Goal: Information Seeking & Learning: Learn about a topic

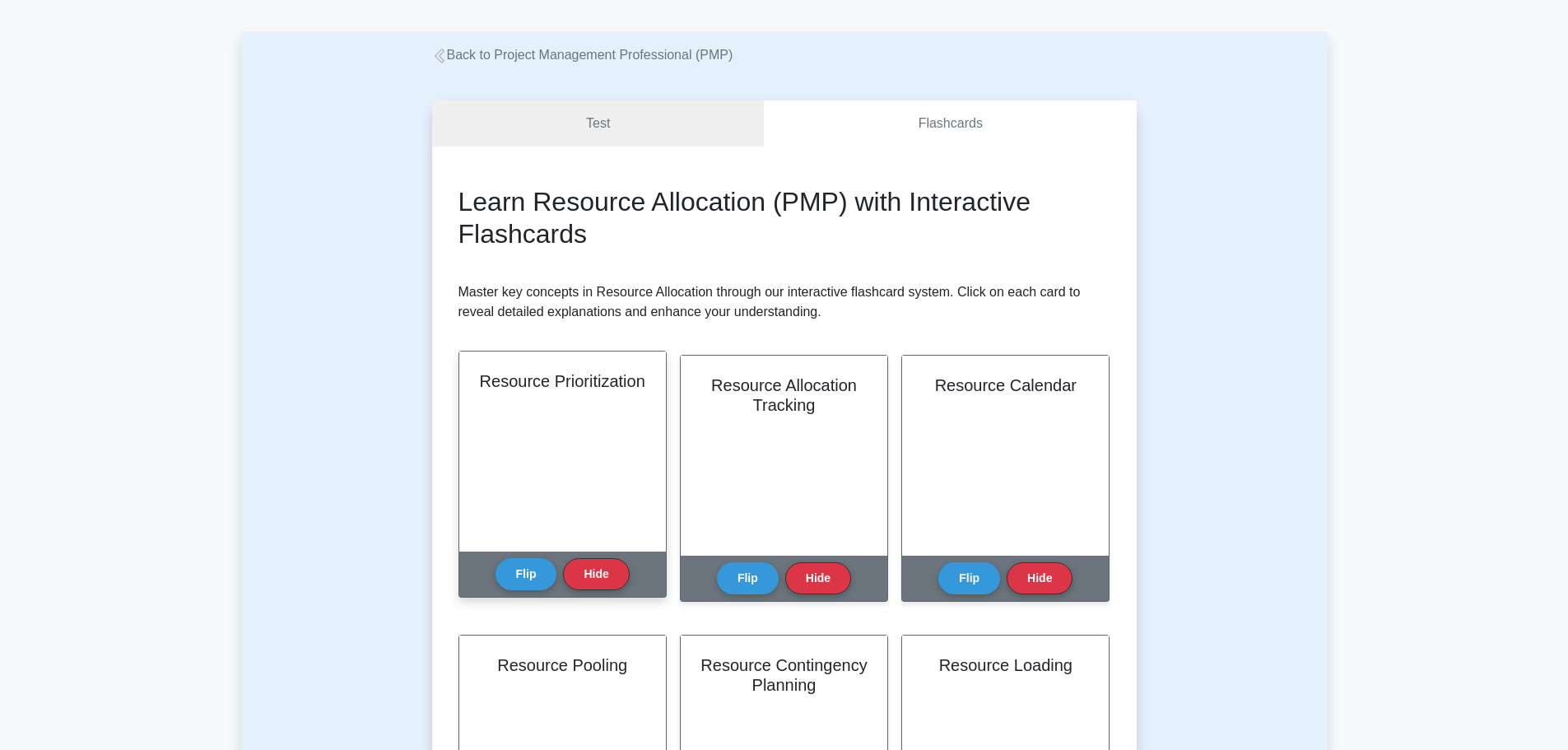
scroll to position [164, 0]
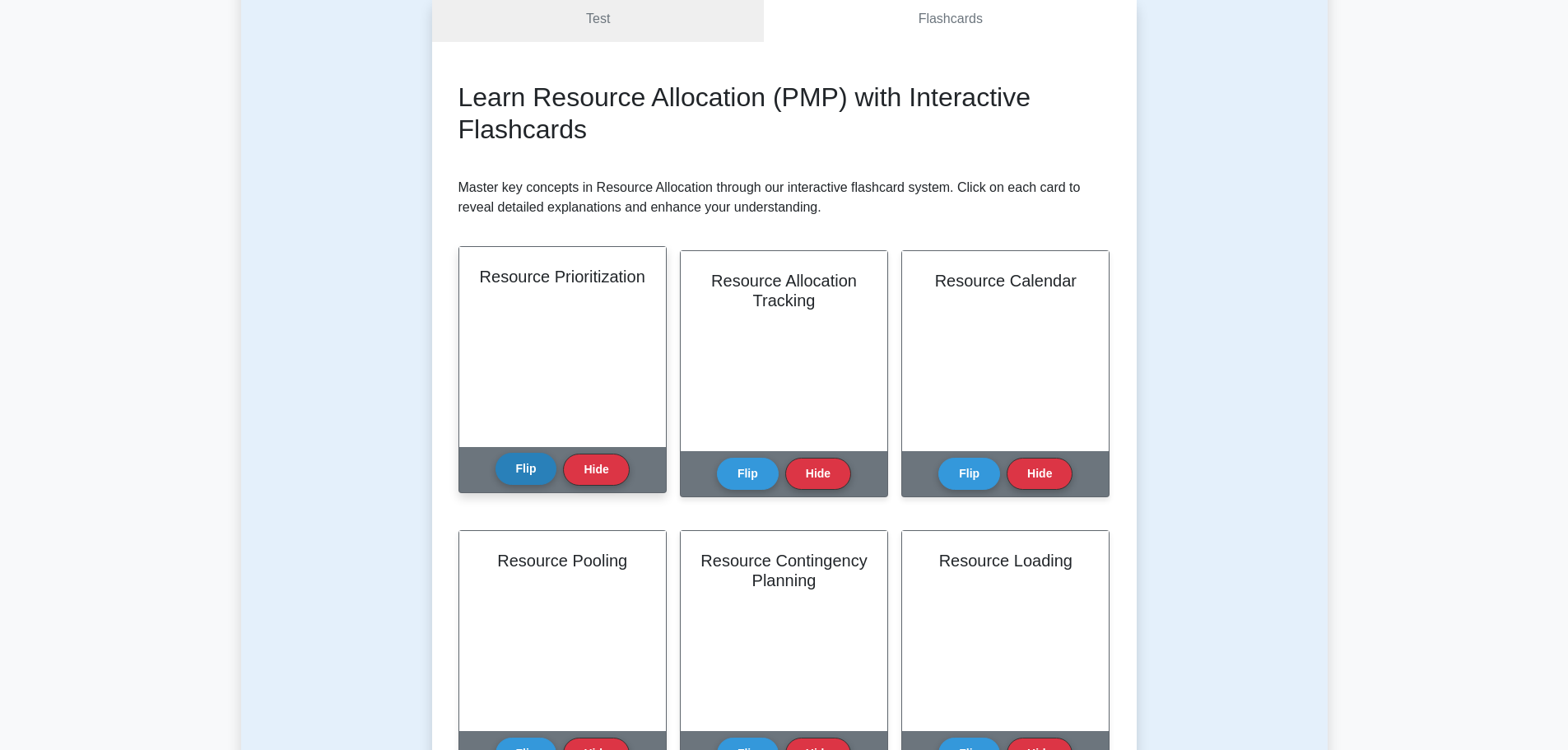
click at [527, 471] on button "Flip" at bounding box center [527, 469] width 61 height 32
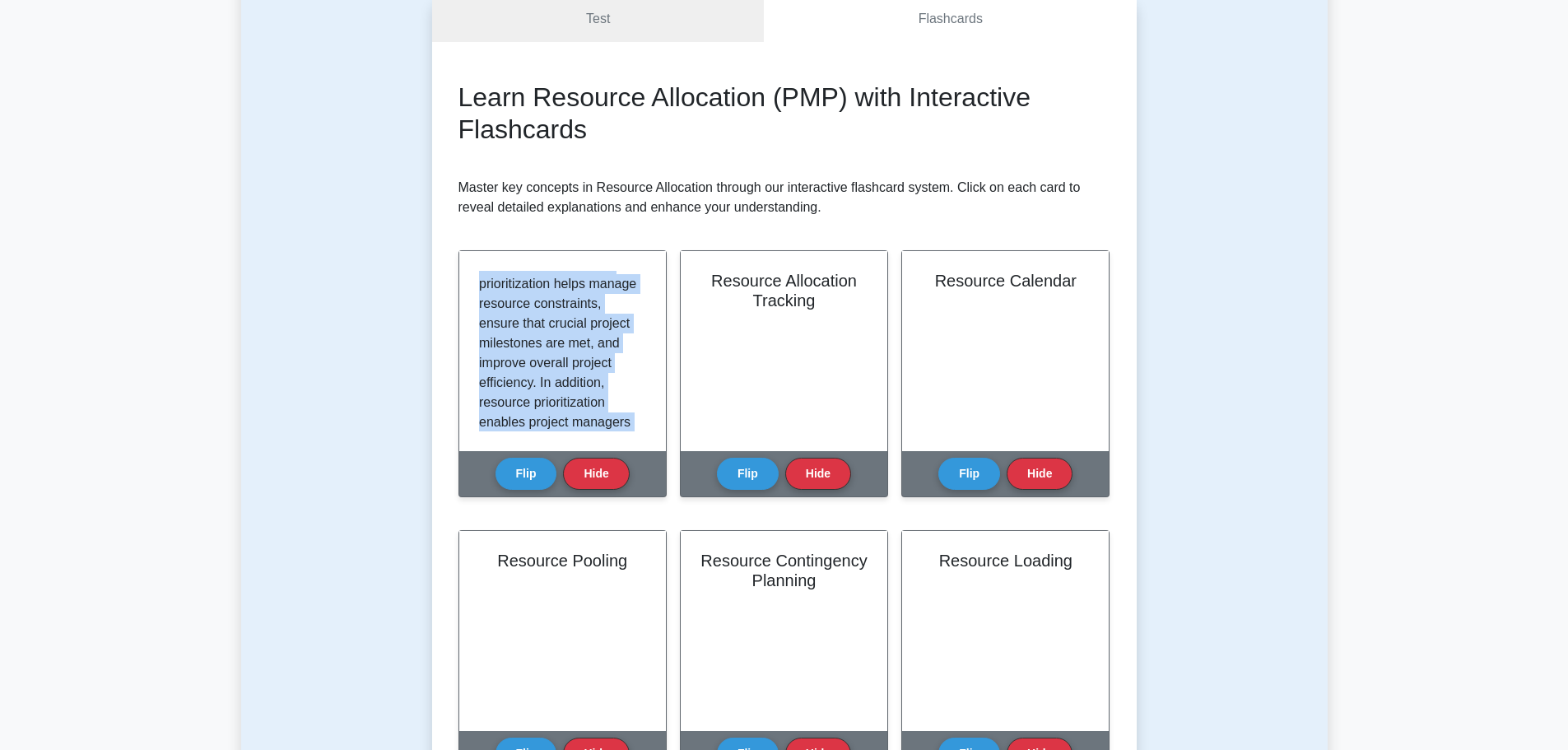
scroll to position [446, 0]
drag, startPoint x: 479, startPoint y: 271, endPoint x: 649, endPoint y: 501, distance: 286.0
click at [649, 501] on div "Resource Prioritization Flip Hide" at bounding box center [562, 384] width 208 height 267
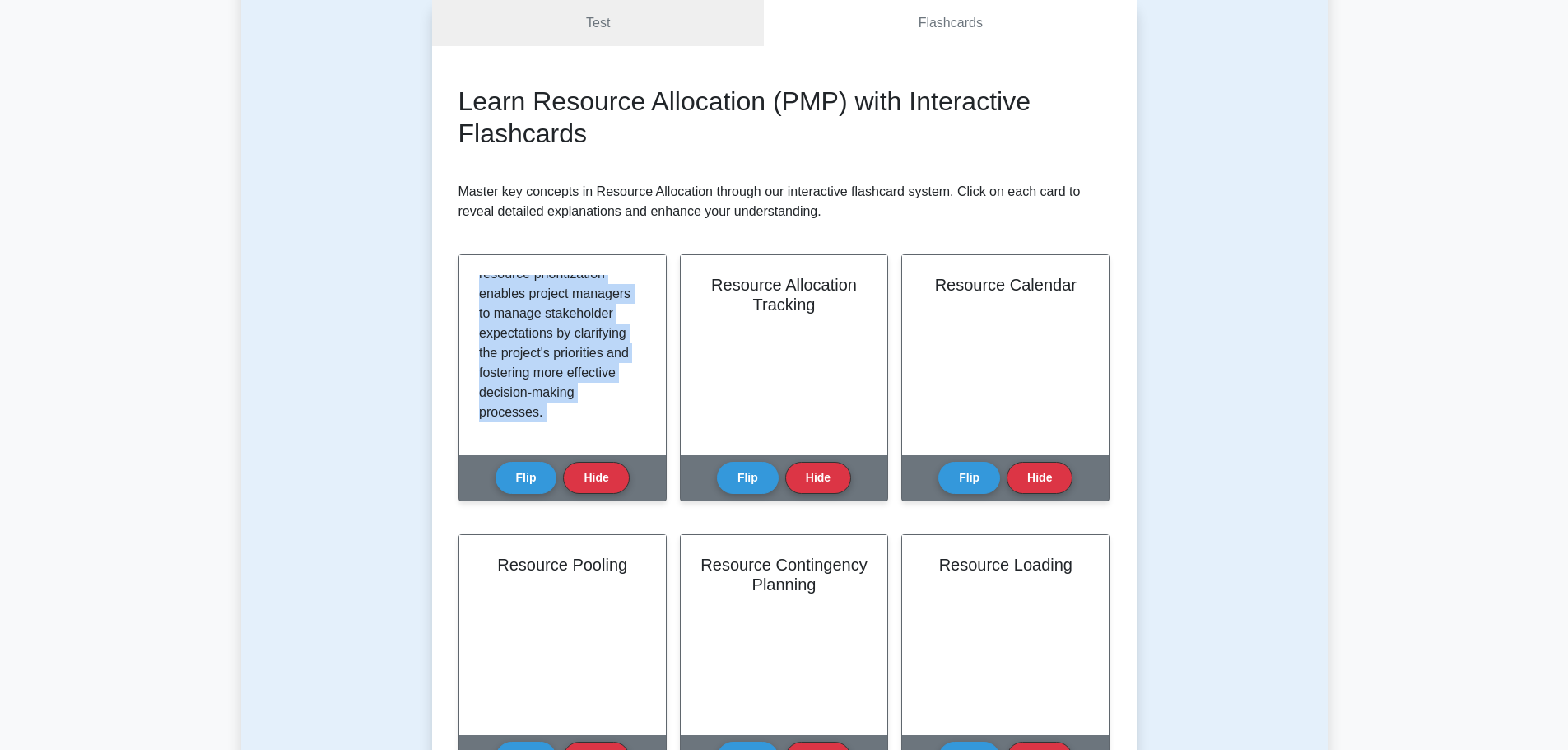
copy div "Resource prioritization is a critical aspect of project management that involve…"
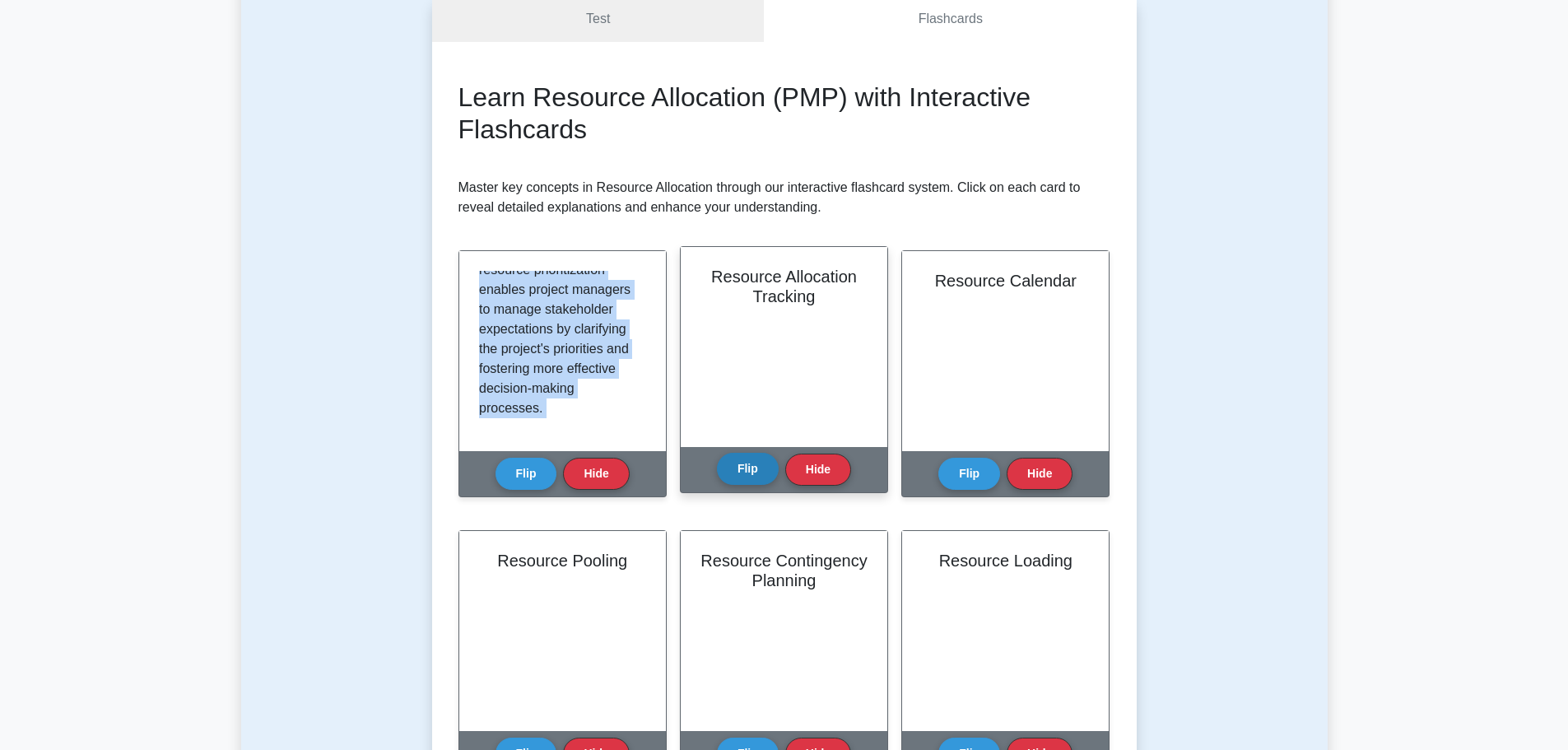
click at [737, 470] on button "Flip" at bounding box center [747, 469] width 61 height 32
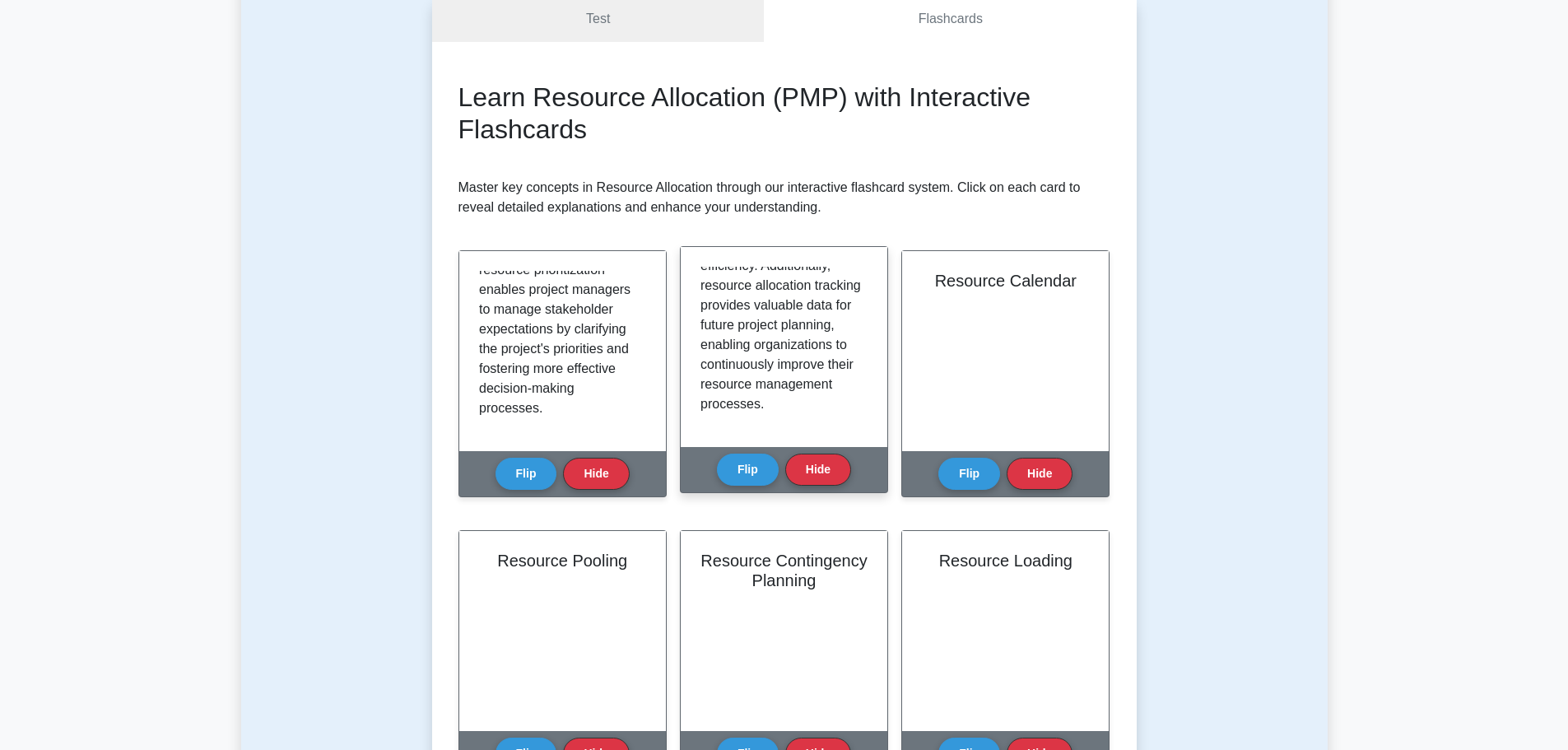
scroll to position [485, 0]
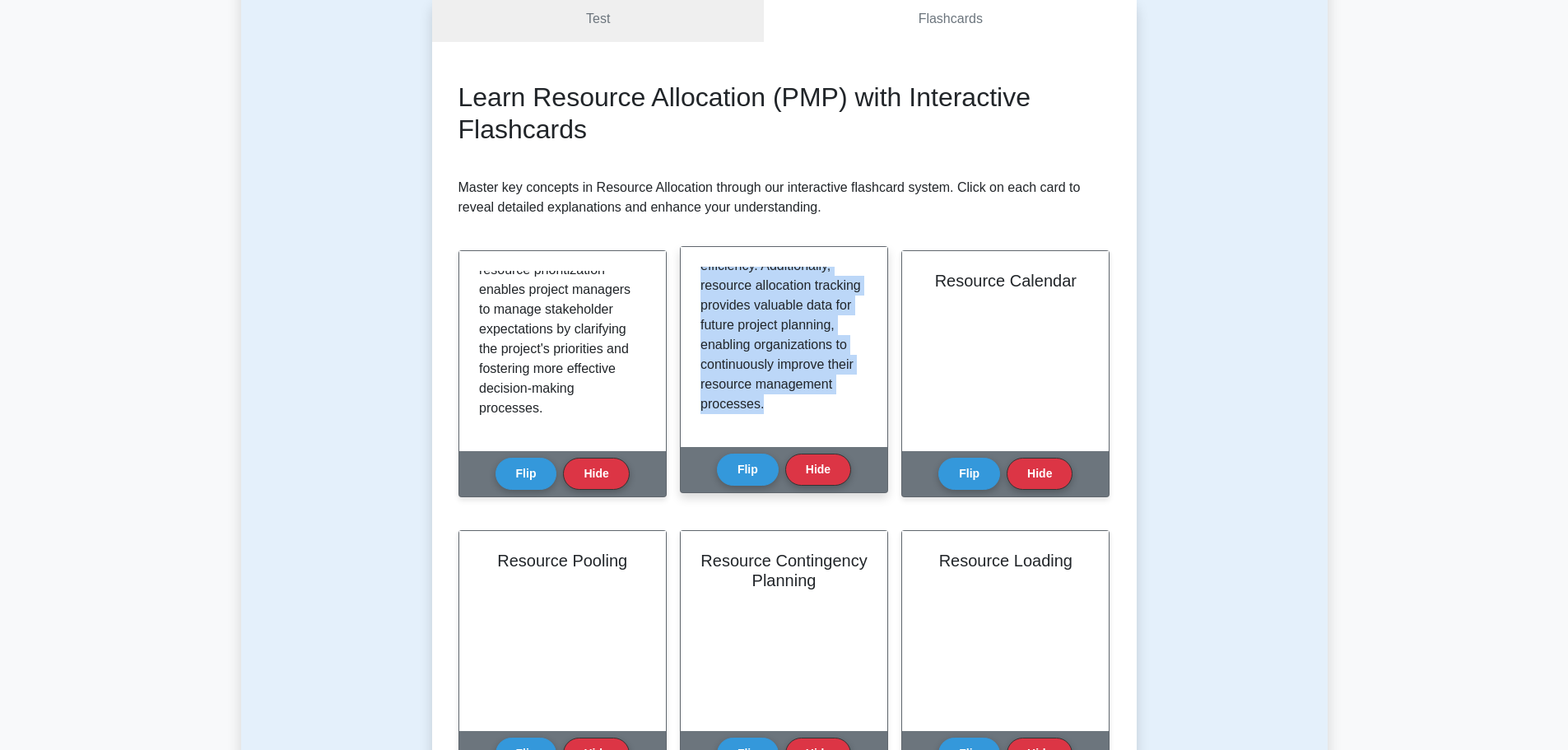
drag, startPoint x: 700, startPoint y: 275, endPoint x: 846, endPoint y: 423, distance: 207.9
click at [846, 423] on div "Resource allocation tracking is the process of monitoring and analyzing the all…" at bounding box center [784, 347] width 206 height 200
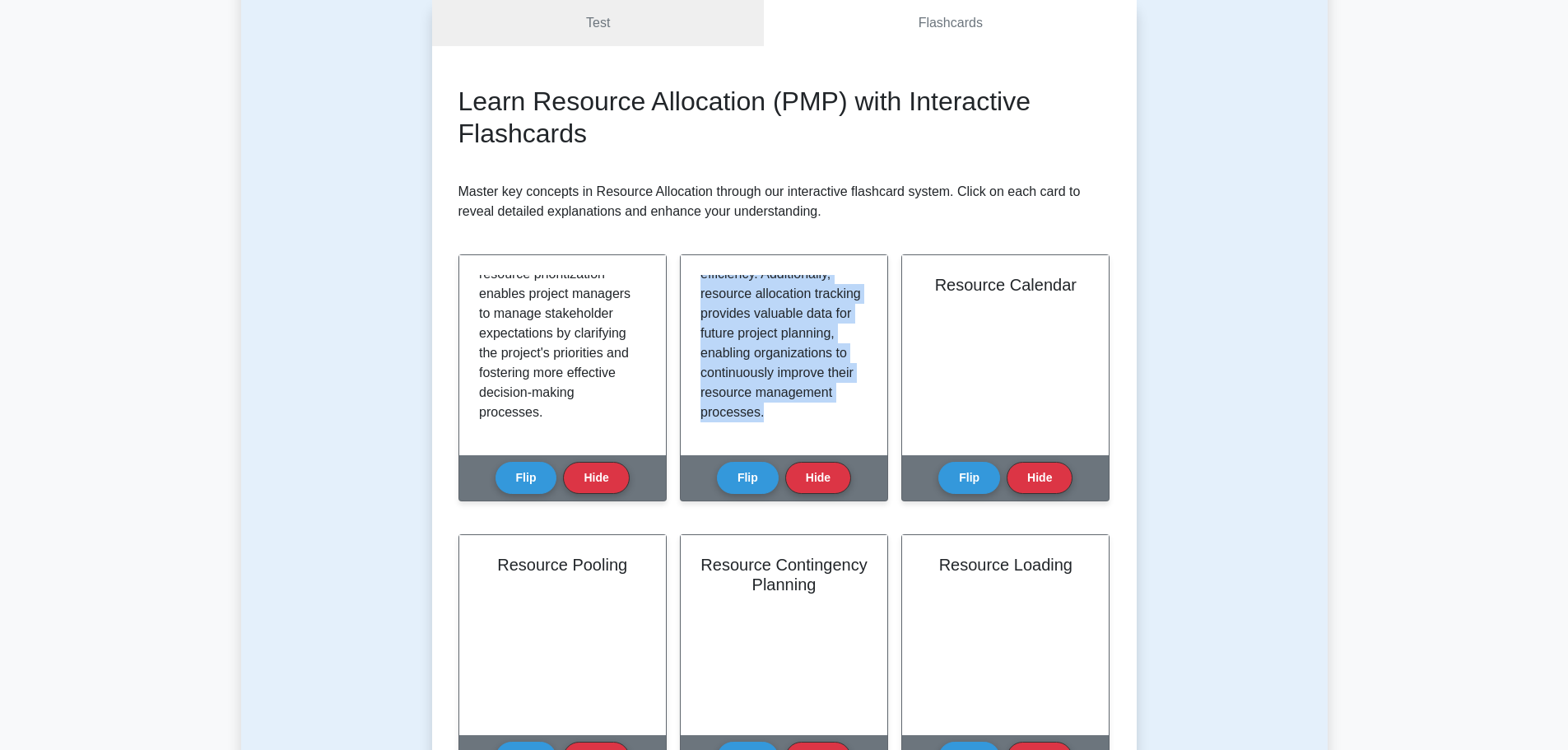
copy p "Resource allocation tracking is the process of monitoring and analyzing the all…"
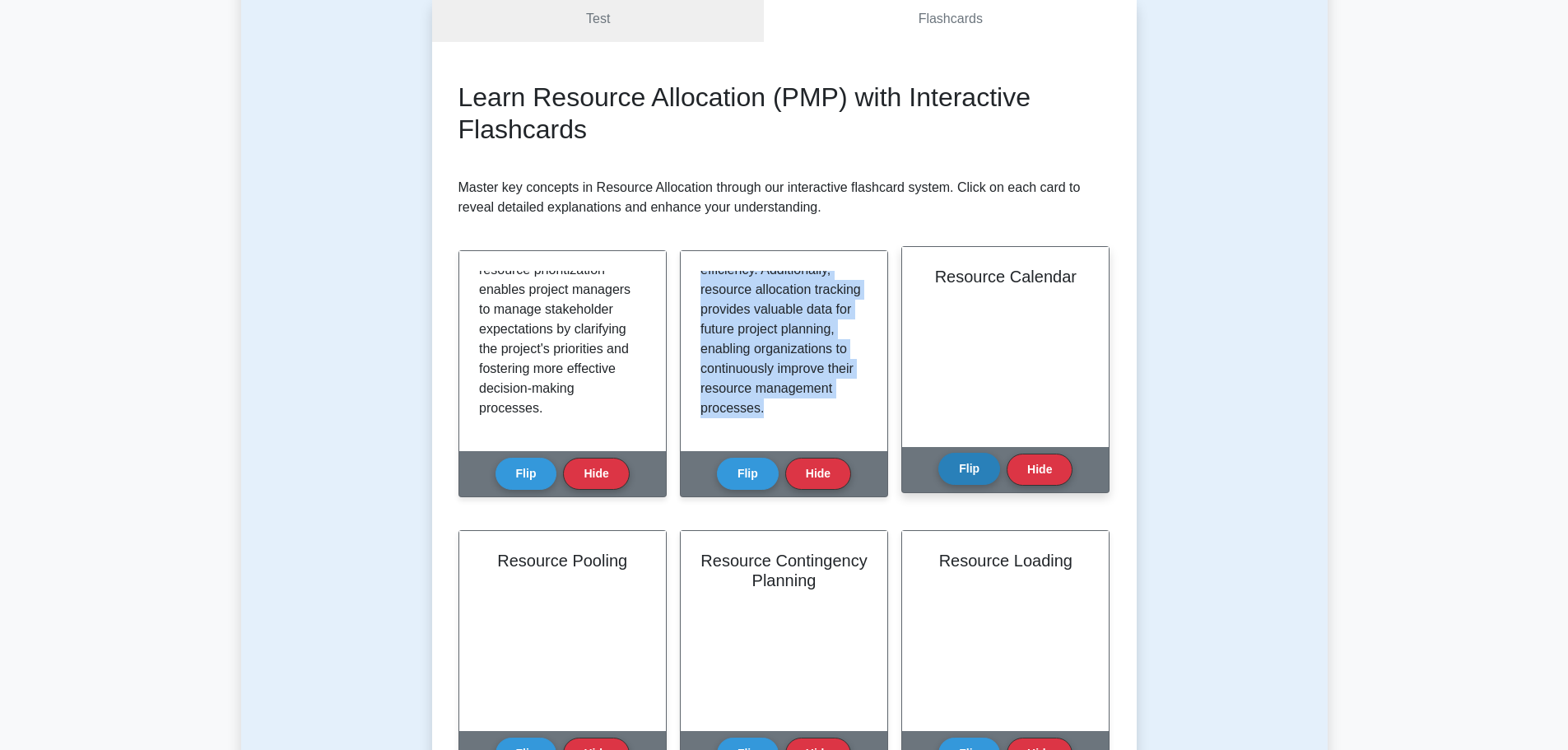
click at [977, 467] on button "Flip" at bounding box center [969, 469] width 61 height 32
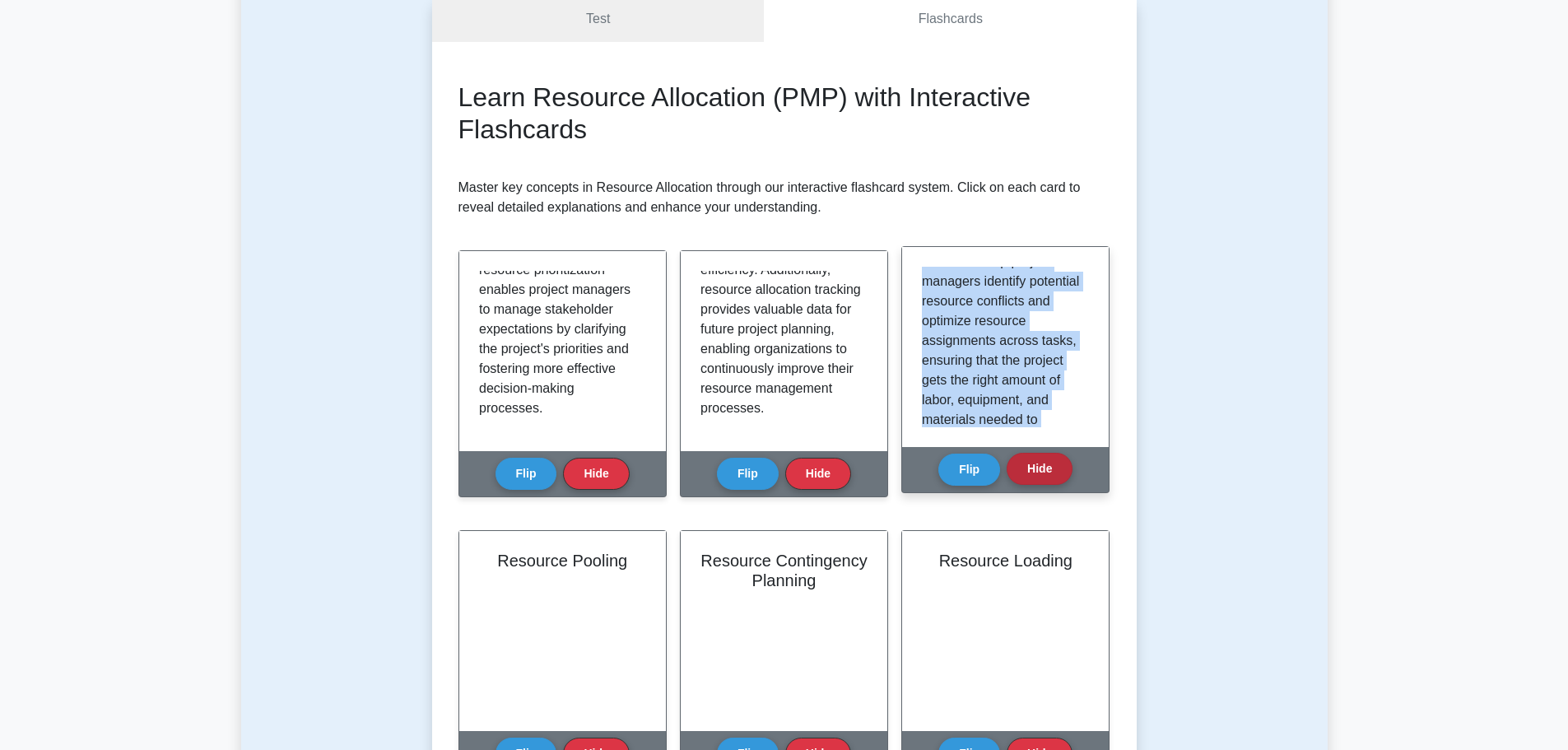
scroll to position [446, 0]
drag, startPoint x: 924, startPoint y: 279, endPoint x: 1051, endPoint y: 479, distance: 236.9
click at [1051, 479] on div "Resource Calendar Flip Hide" at bounding box center [1006, 370] width 208 height 247
copy div "A resource calendar is a visual tool used in project management to track resour…"
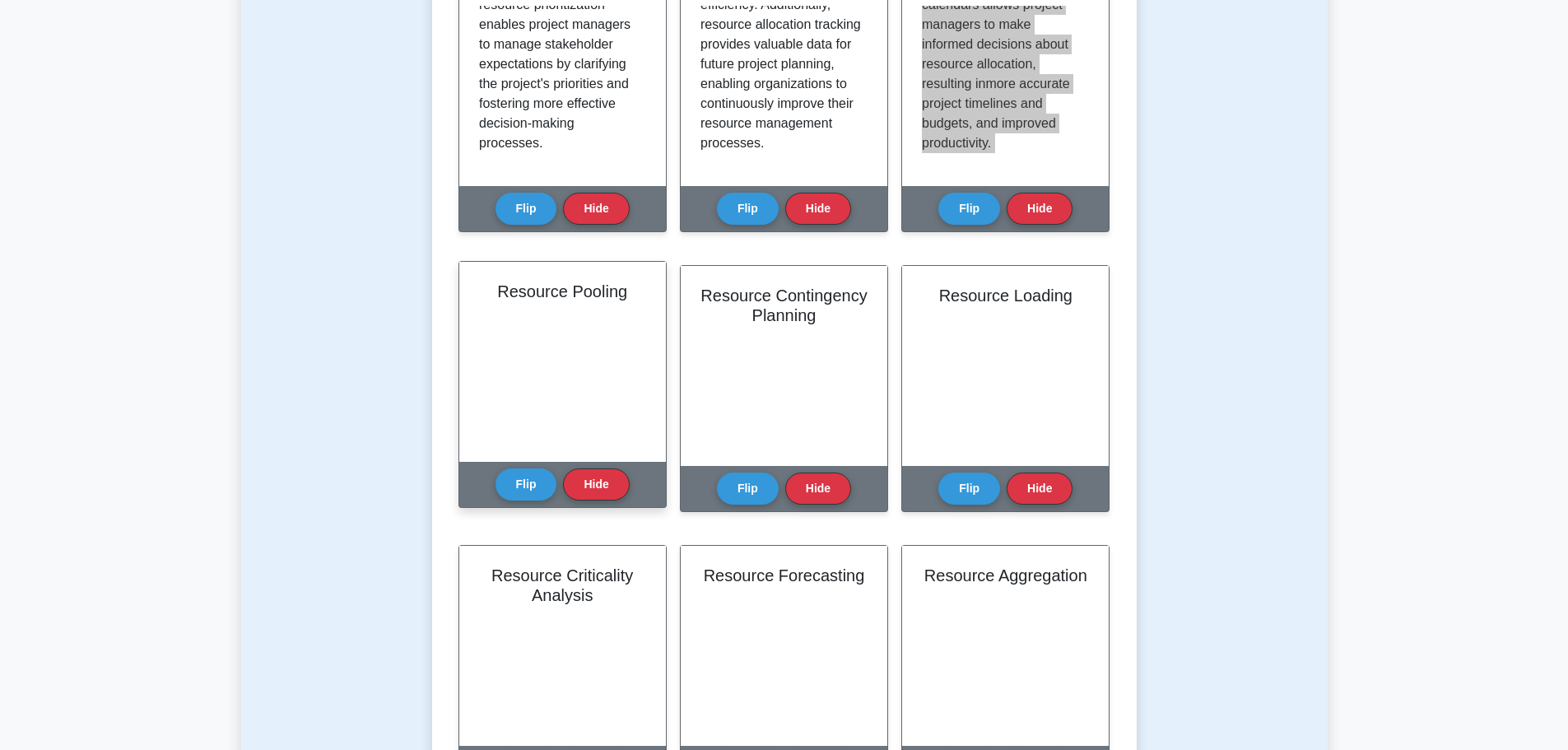
scroll to position [439, 0]
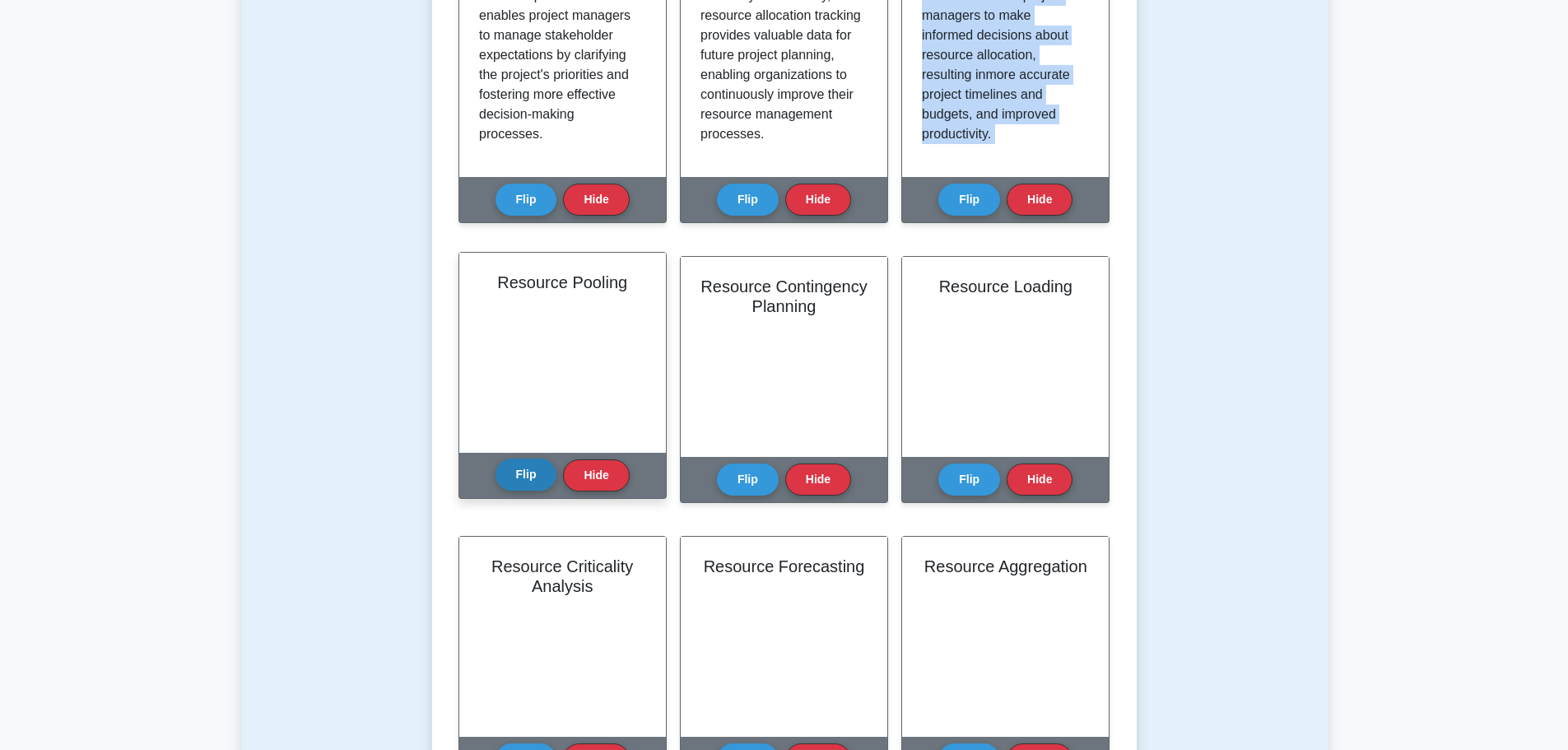
click at [526, 476] on button "Flip" at bounding box center [527, 475] width 61 height 32
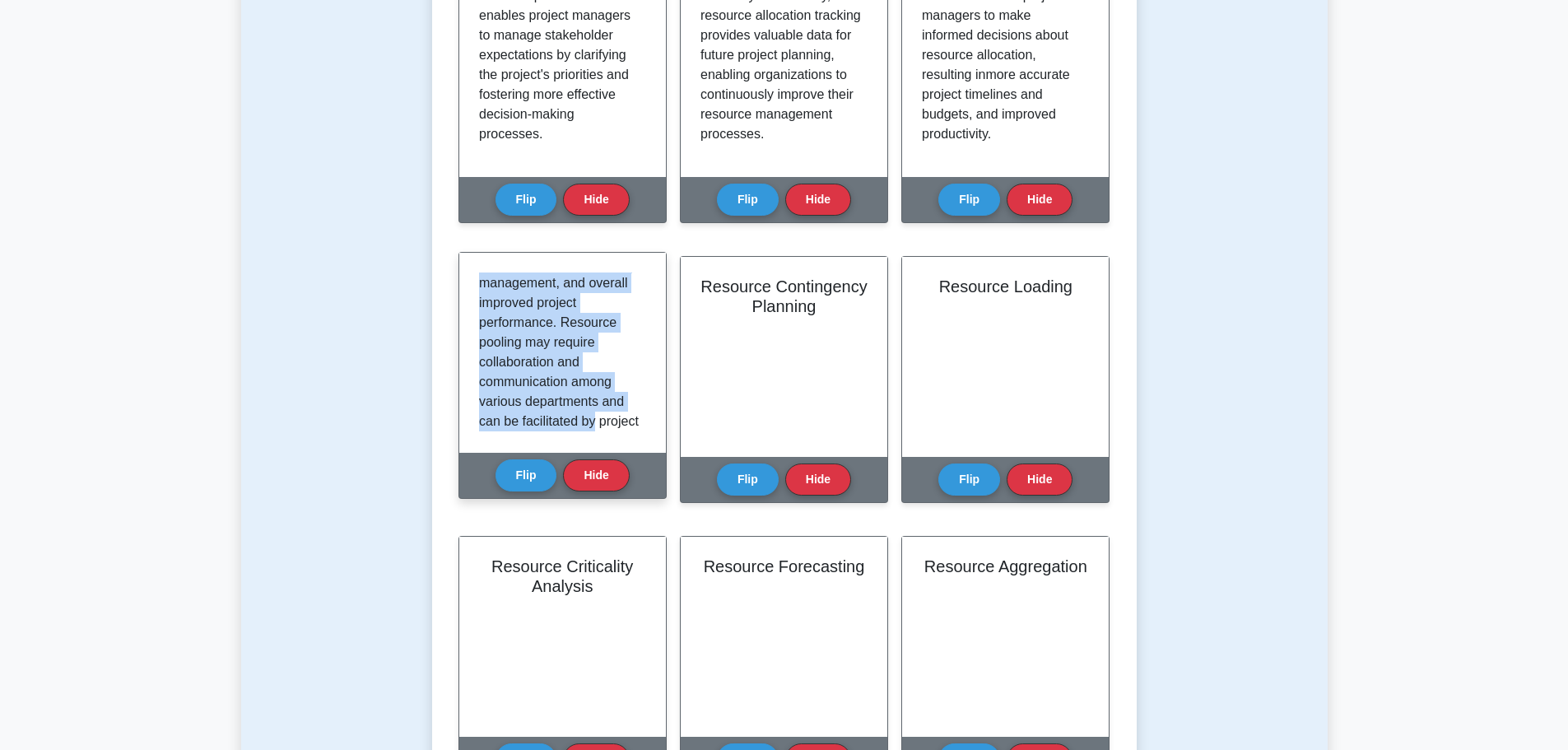
scroll to position [545, 0]
drag, startPoint x: 475, startPoint y: 280, endPoint x: 624, endPoint y: 428, distance: 210.0
click at [624, 428] on div "Resource pooling, also known as resource sharing, refers to the practice of com…" at bounding box center [562, 353] width 206 height 200
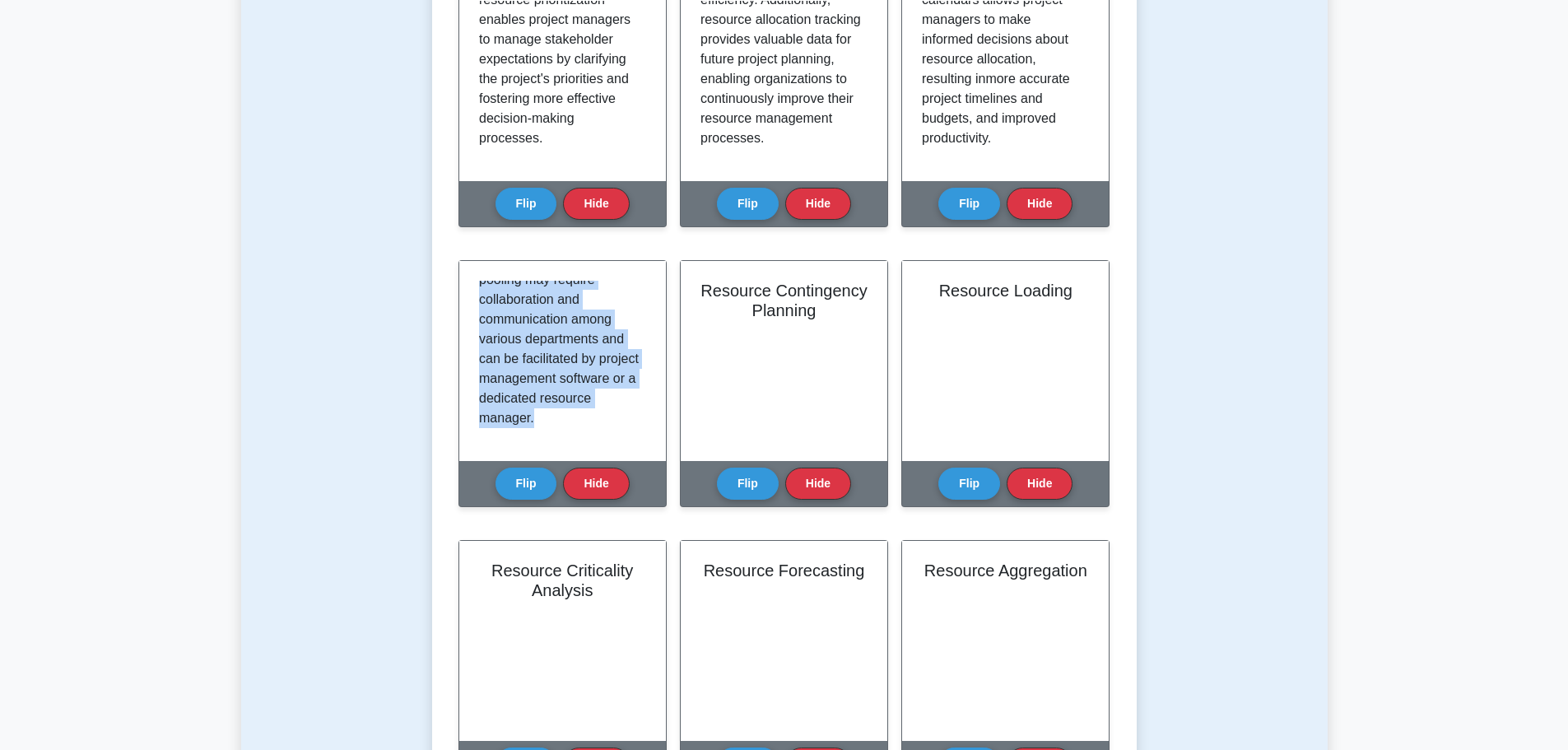
copy p "Resource pooling, also known as resource sharing, refers to the practice of com…"
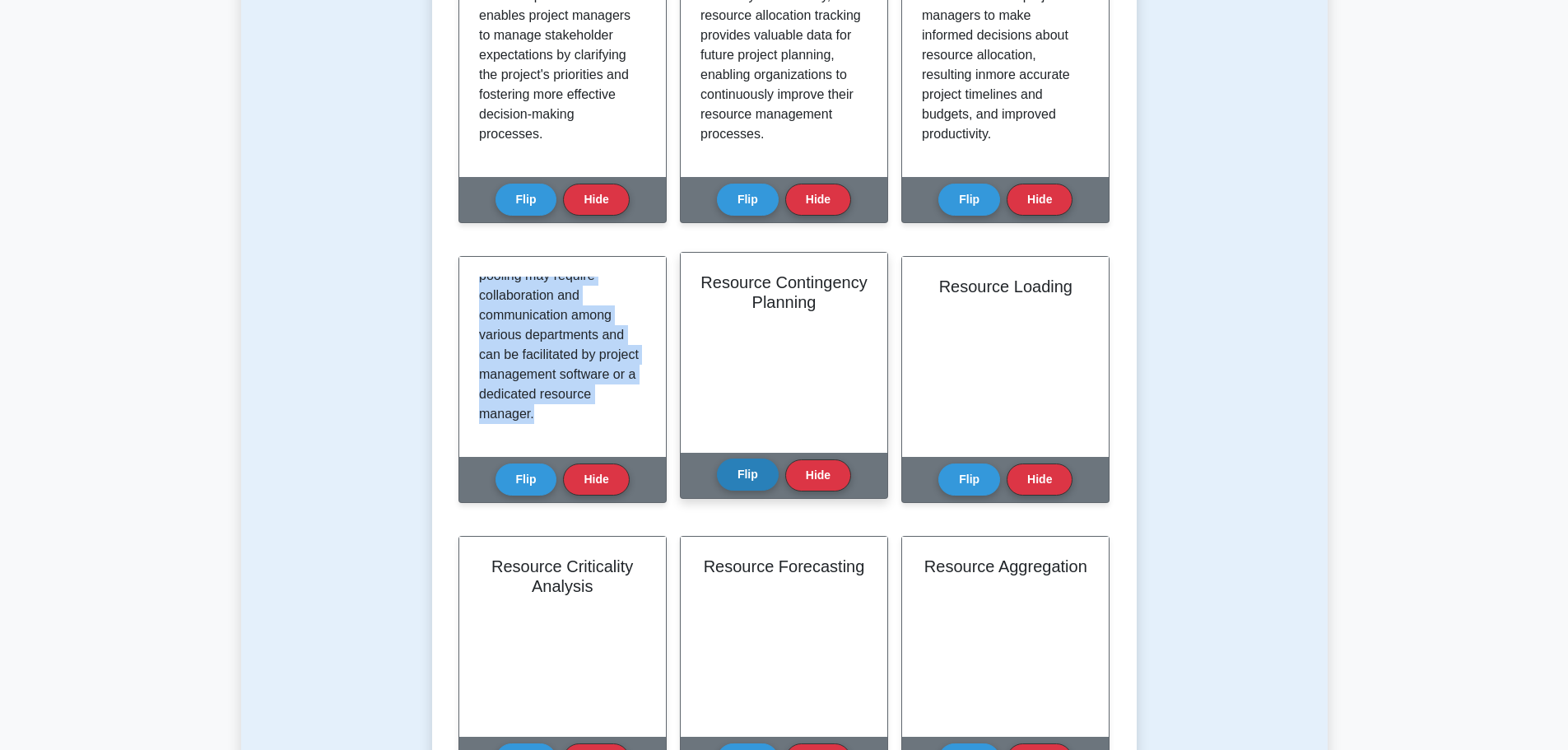
click at [737, 472] on button "Flip" at bounding box center [747, 475] width 61 height 32
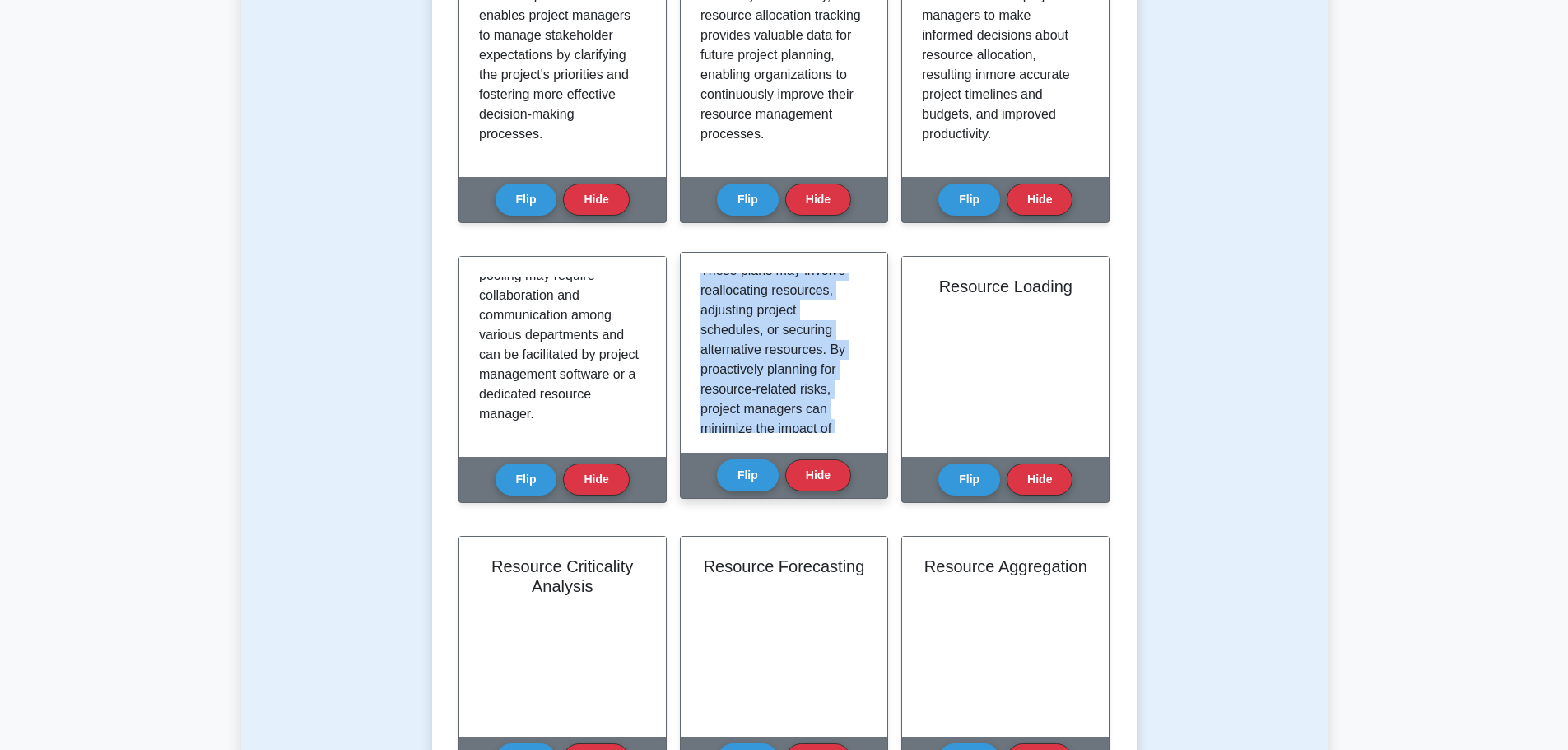
scroll to position [446, 0]
drag, startPoint x: 700, startPoint y: 279, endPoint x: 836, endPoint y: 452, distance: 220.1
click at [836, 452] on div "Resource contingency planning is the process of identifying potential risks to …" at bounding box center [784, 353] width 206 height 200
copy p "Resource contingency planning is the process of identifying potential risks to …"
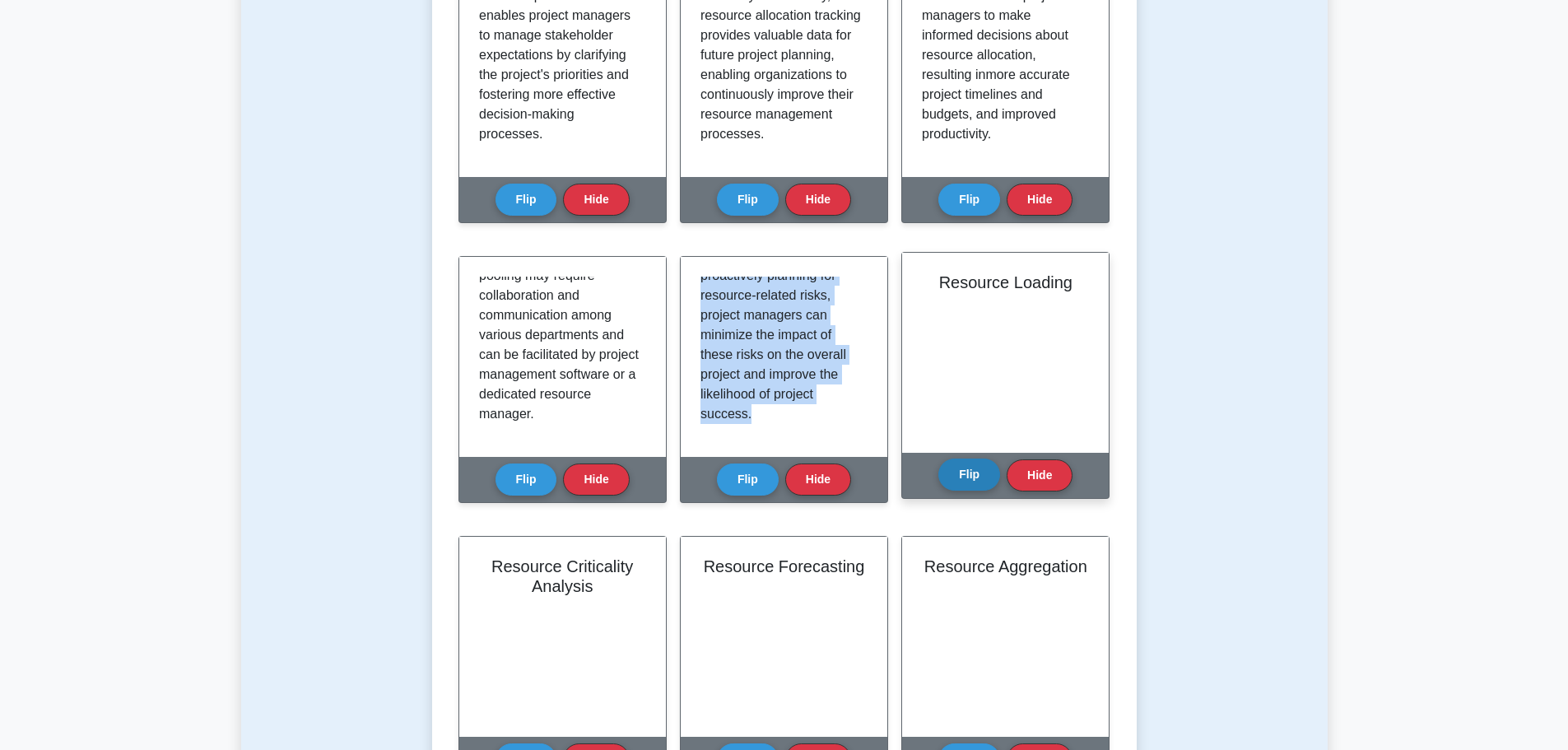
click at [957, 476] on button "Flip" at bounding box center [969, 475] width 61 height 32
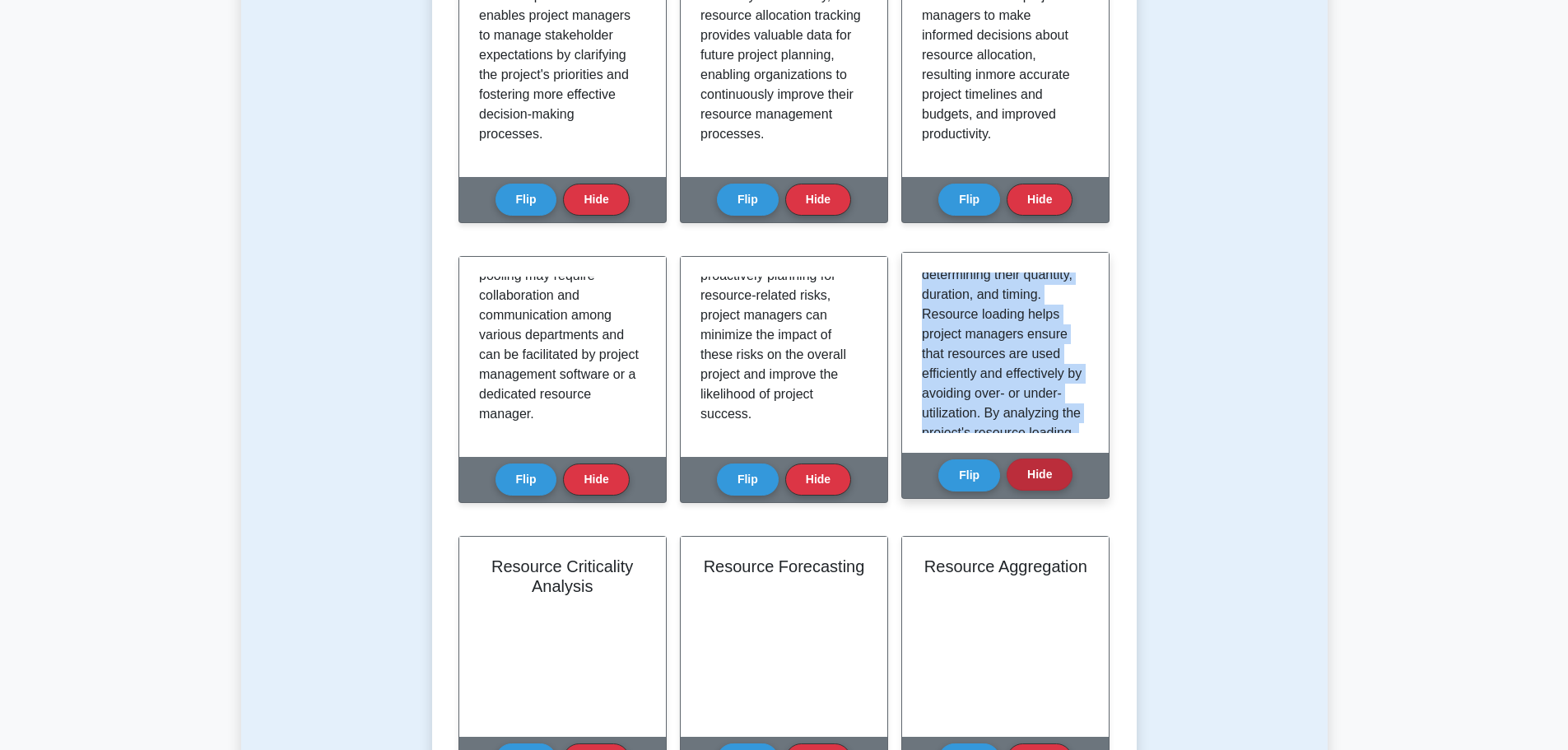
scroll to position [485, 0]
drag, startPoint x: 922, startPoint y: 280, endPoint x: 1072, endPoint y: 472, distance: 243.6
click at [1072, 472] on div "Resource Loading Flip Hide" at bounding box center [1006, 376] width 208 height 247
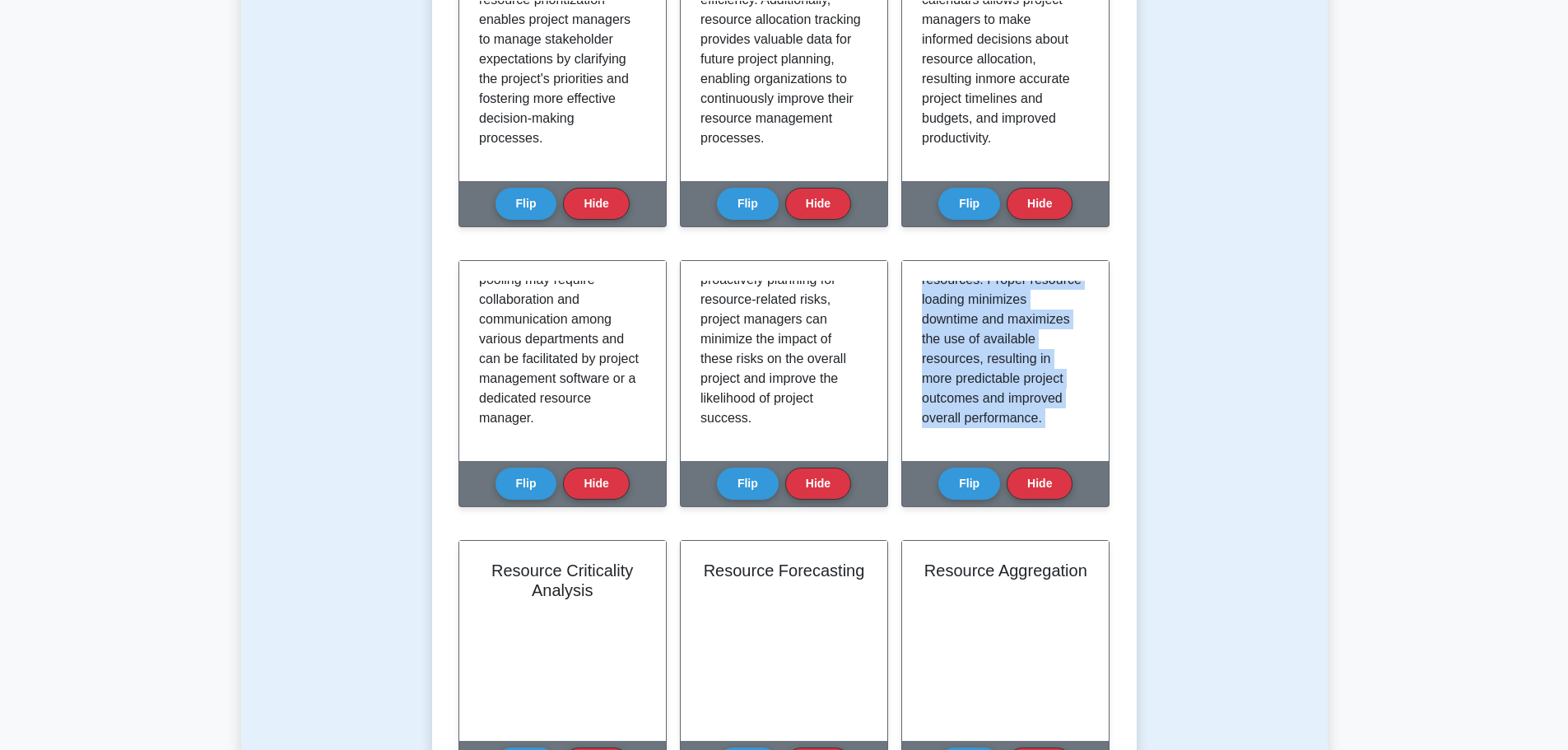
copy div "Resource loading is the process of assigning specific resources to various task…"
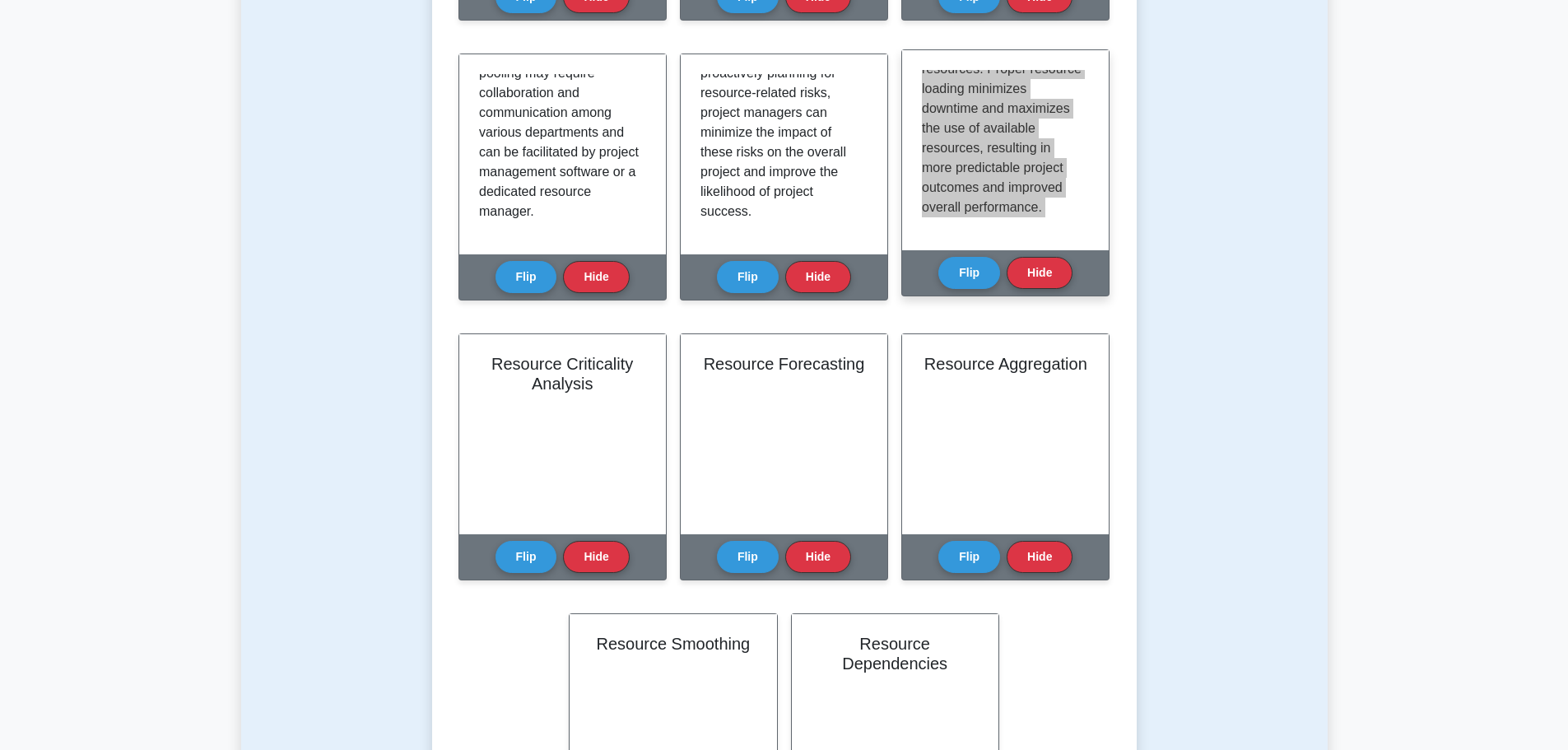
scroll to position [686, 0]
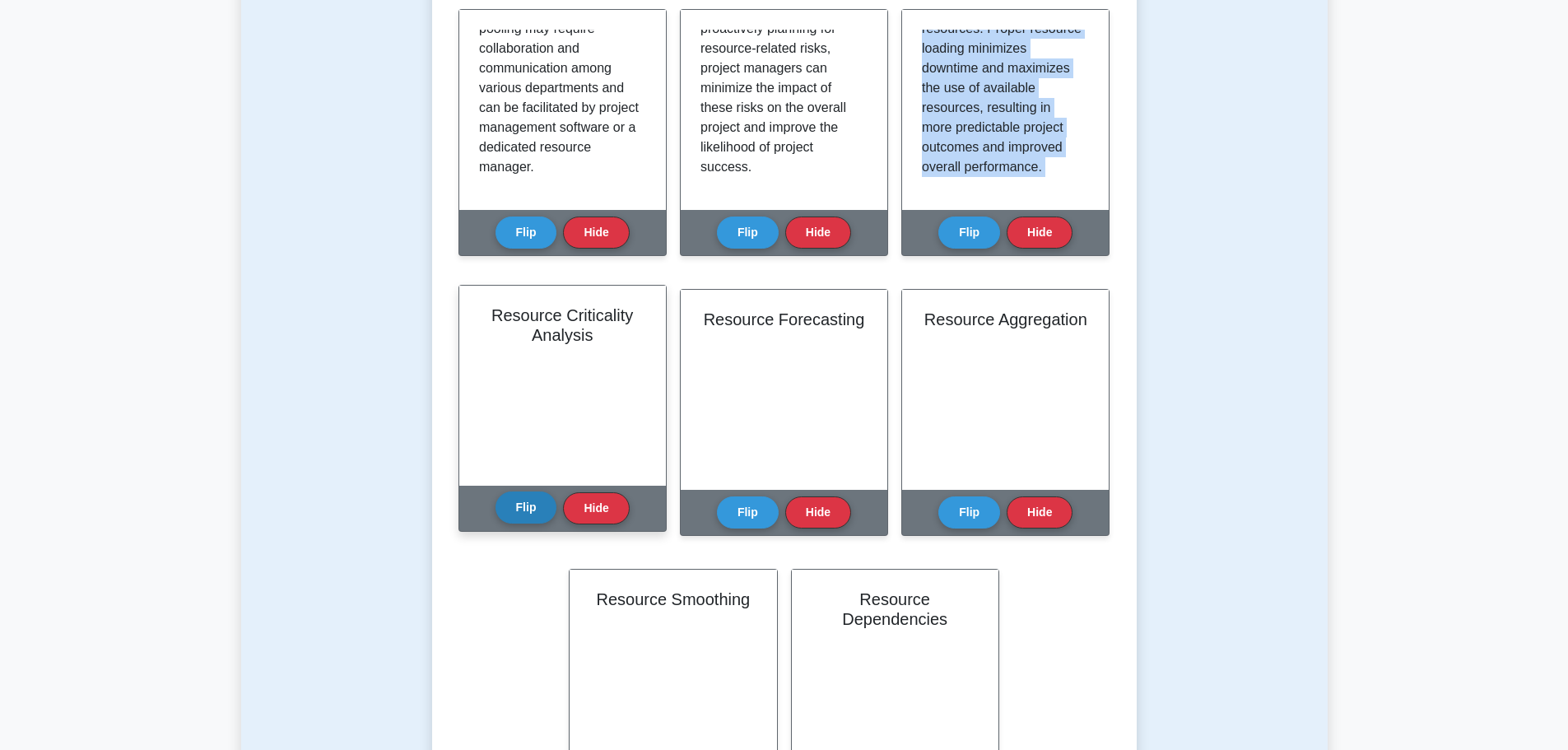
click at [533, 505] on button "Flip" at bounding box center [527, 508] width 61 height 32
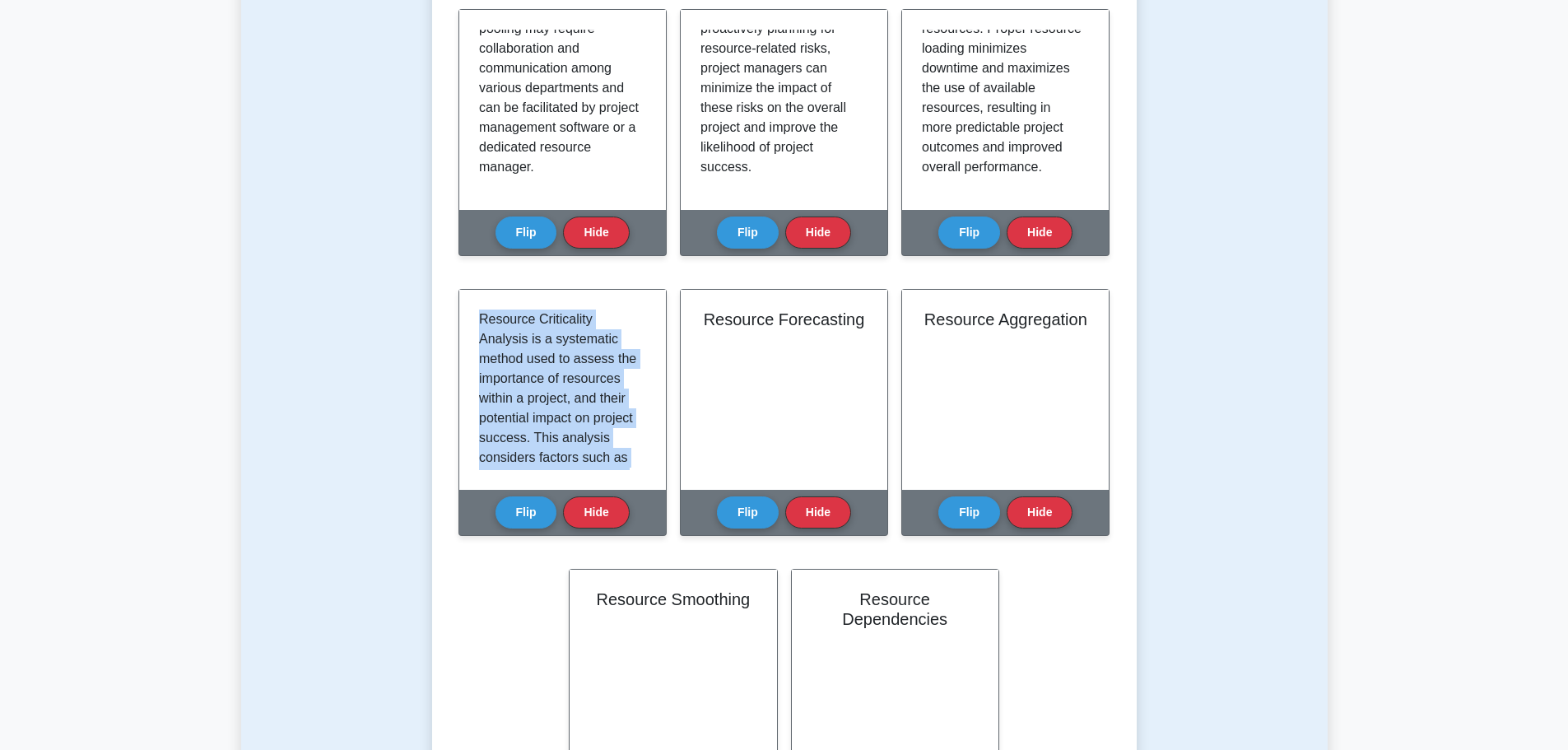
scroll to position [366, 0]
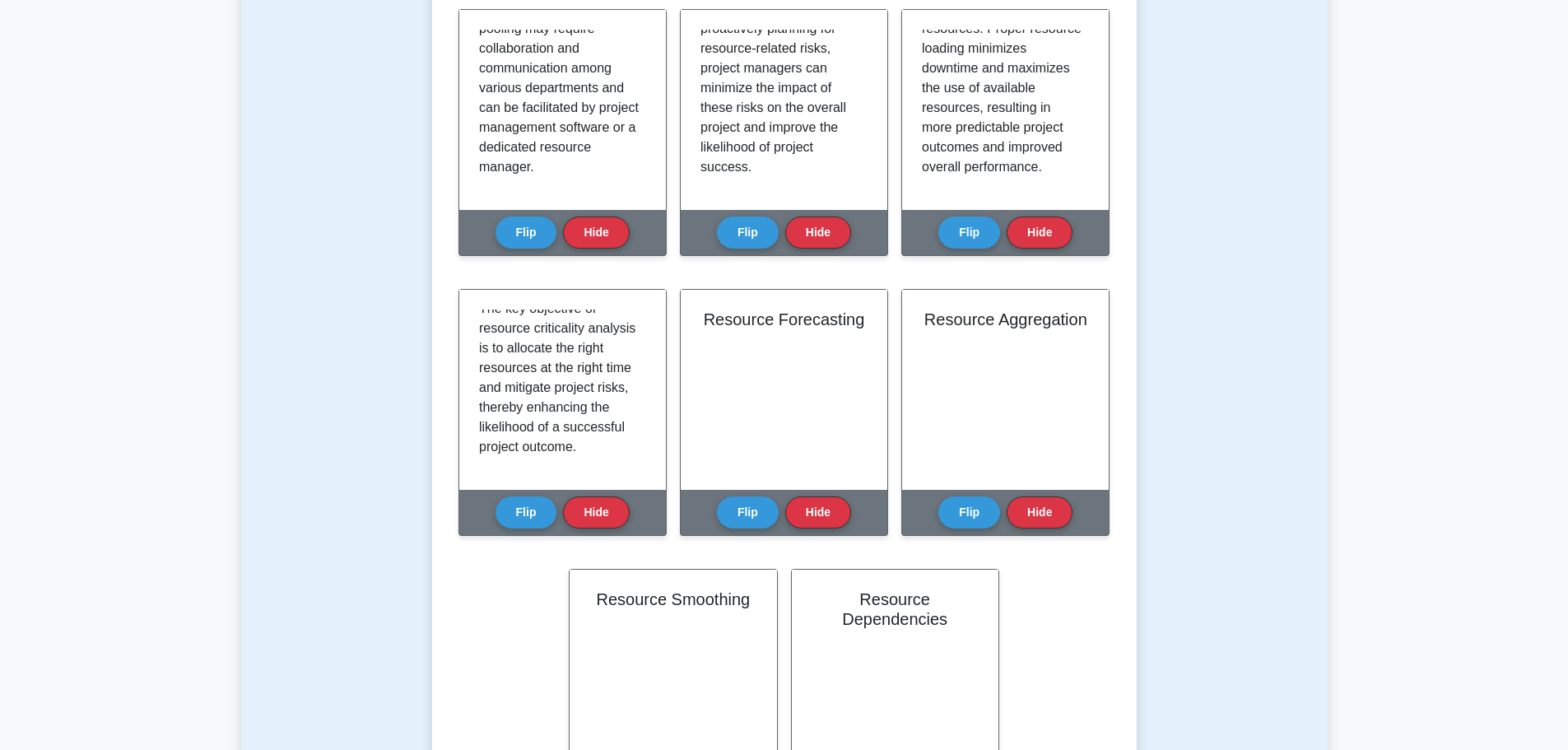
drag, startPoint x: 479, startPoint y: 316, endPoint x: 668, endPoint y: 503, distance: 265.9
click at [668, 503] on div "Learn Resource Allocation (PMP) with Interactive Flashcards Master key concepts…" at bounding box center [784, 198] width 652 height 1275
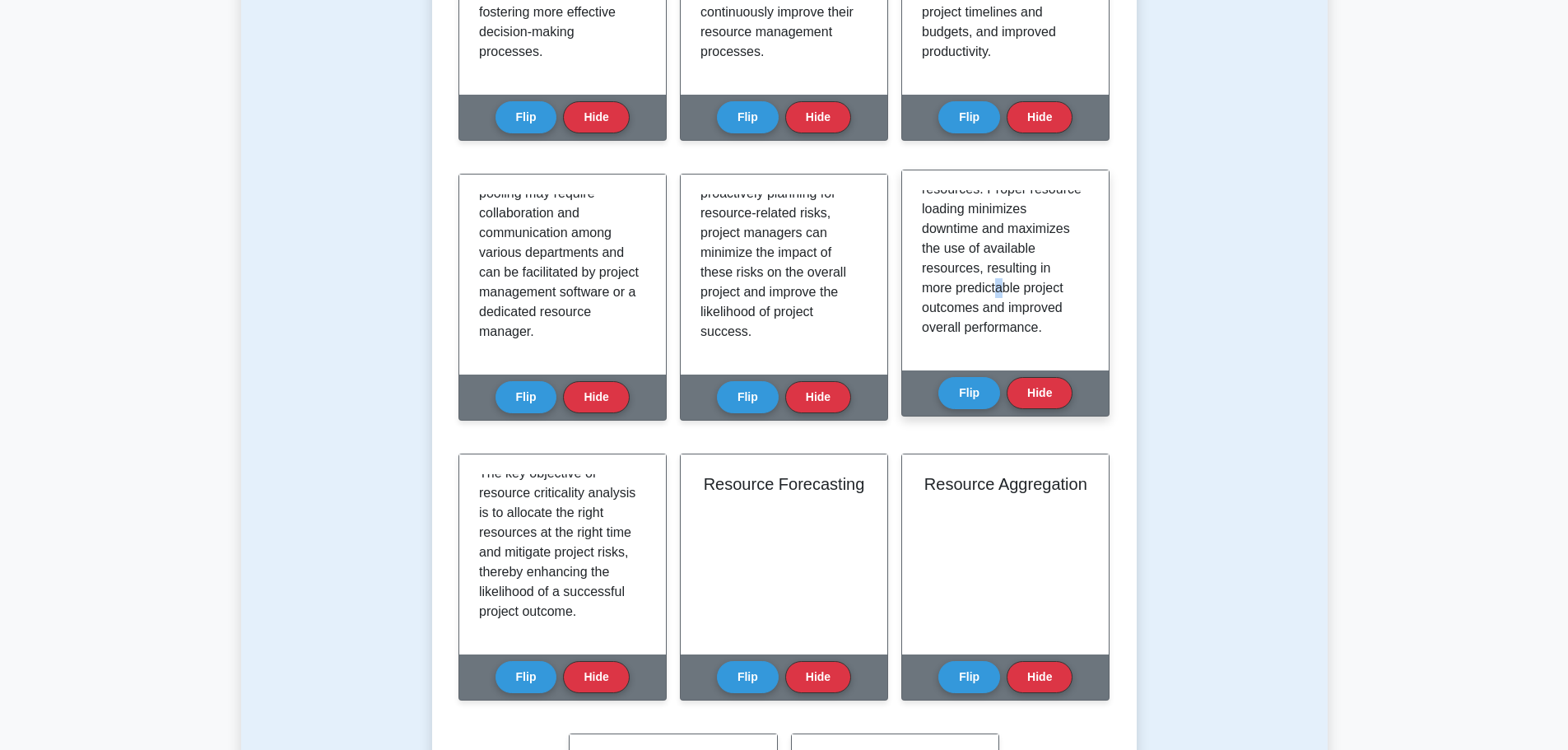
click at [967, 292] on p "Resource loading is the process of assigning specific resources to various task…" at bounding box center [1002, 42] width 160 height 593
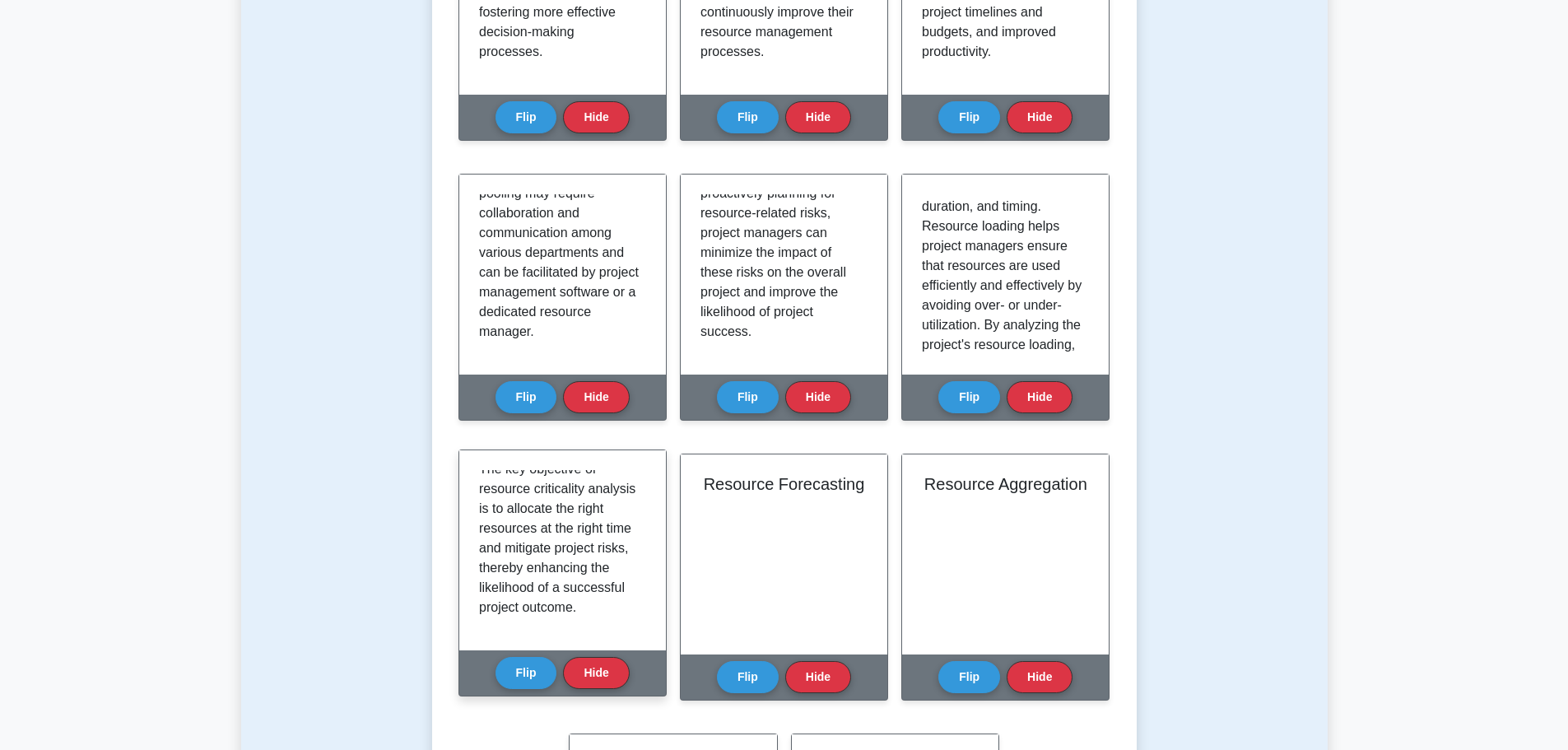
click at [577, 603] on p "Resource Criticality Analysis is a systematic method used to assess the importa…" at bounding box center [559, 371] width 160 height 494
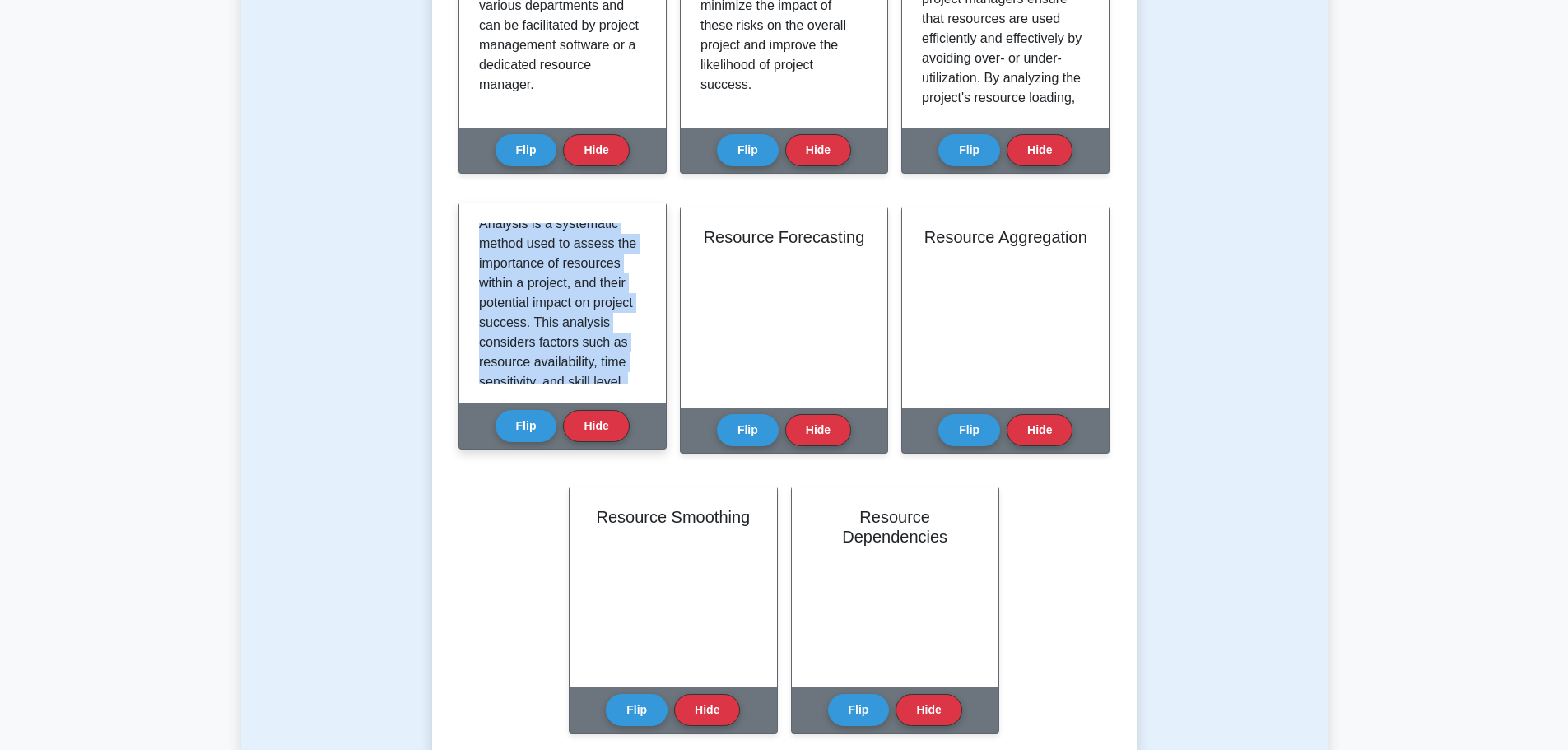
scroll to position [0, 0]
drag, startPoint x: 578, startPoint y: 366, endPoint x: 474, endPoint y: 209, distance: 188.3
click at [474, 209] on div "Resource Criticality Analysis is a systematic method used to assess the importa…" at bounding box center [562, 303] width 206 height 200
copy p "Resource Criticality Analysis is a systematic method used to assess the importa…"
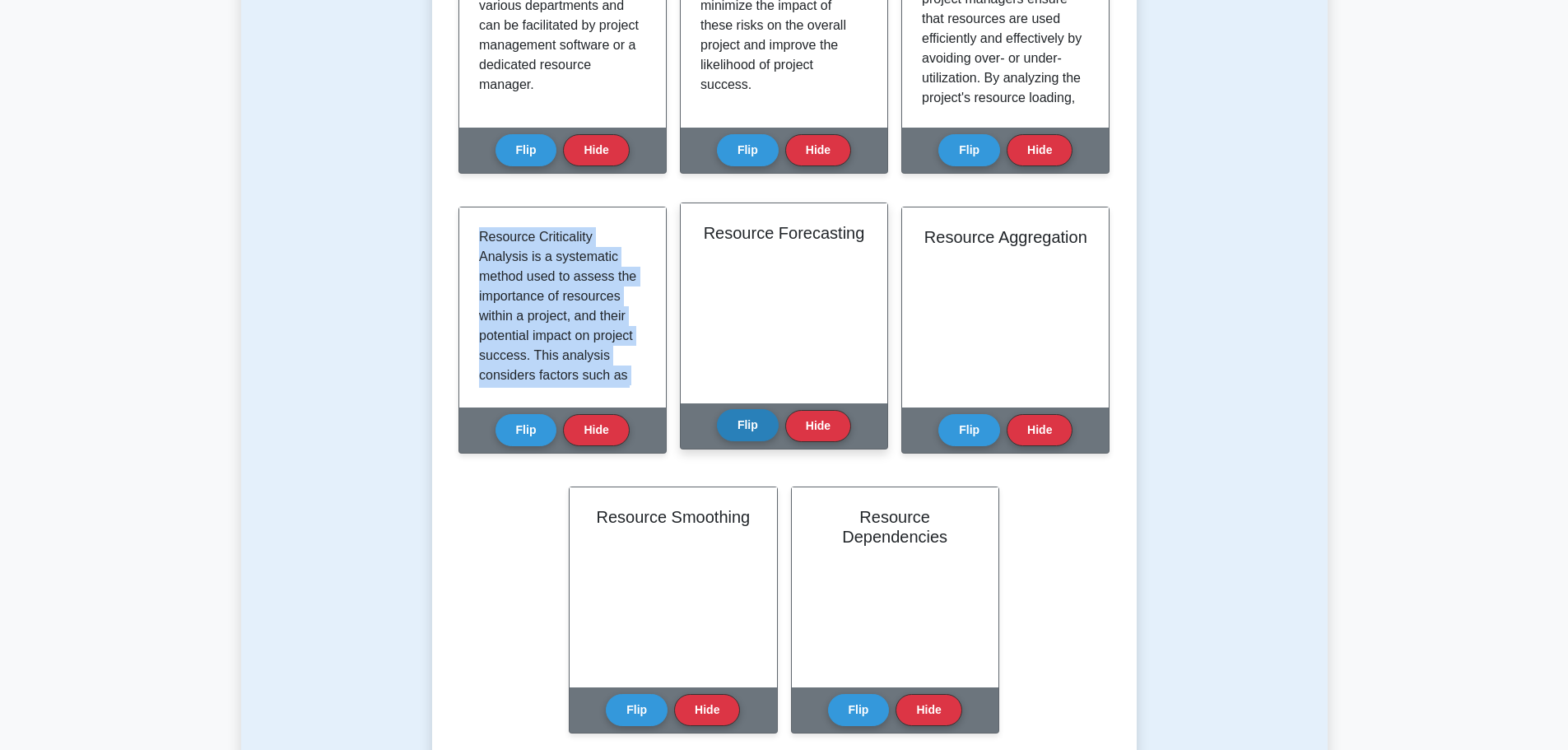
click at [758, 424] on button "Flip" at bounding box center [747, 425] width 61 height 32
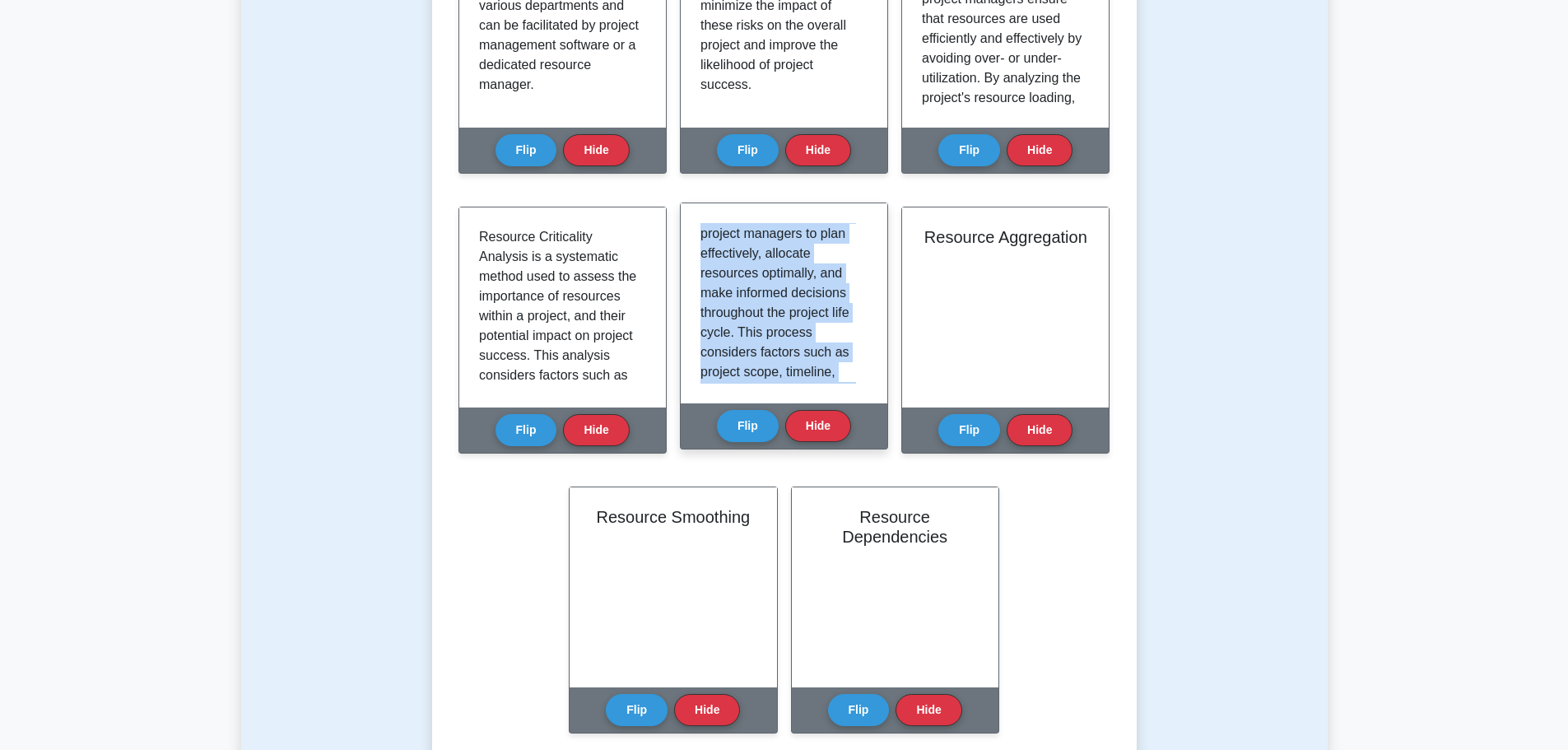
scroll to position [446, 0]
drag, startPoint x: 698, startPoint y: 229, endPoint x: 851, endPoint y: 428, distance: 251.0
click at [856, 429] on div "Resource Forecasting Flip Hide" at bounding box center [784, 326] width 208 height 247
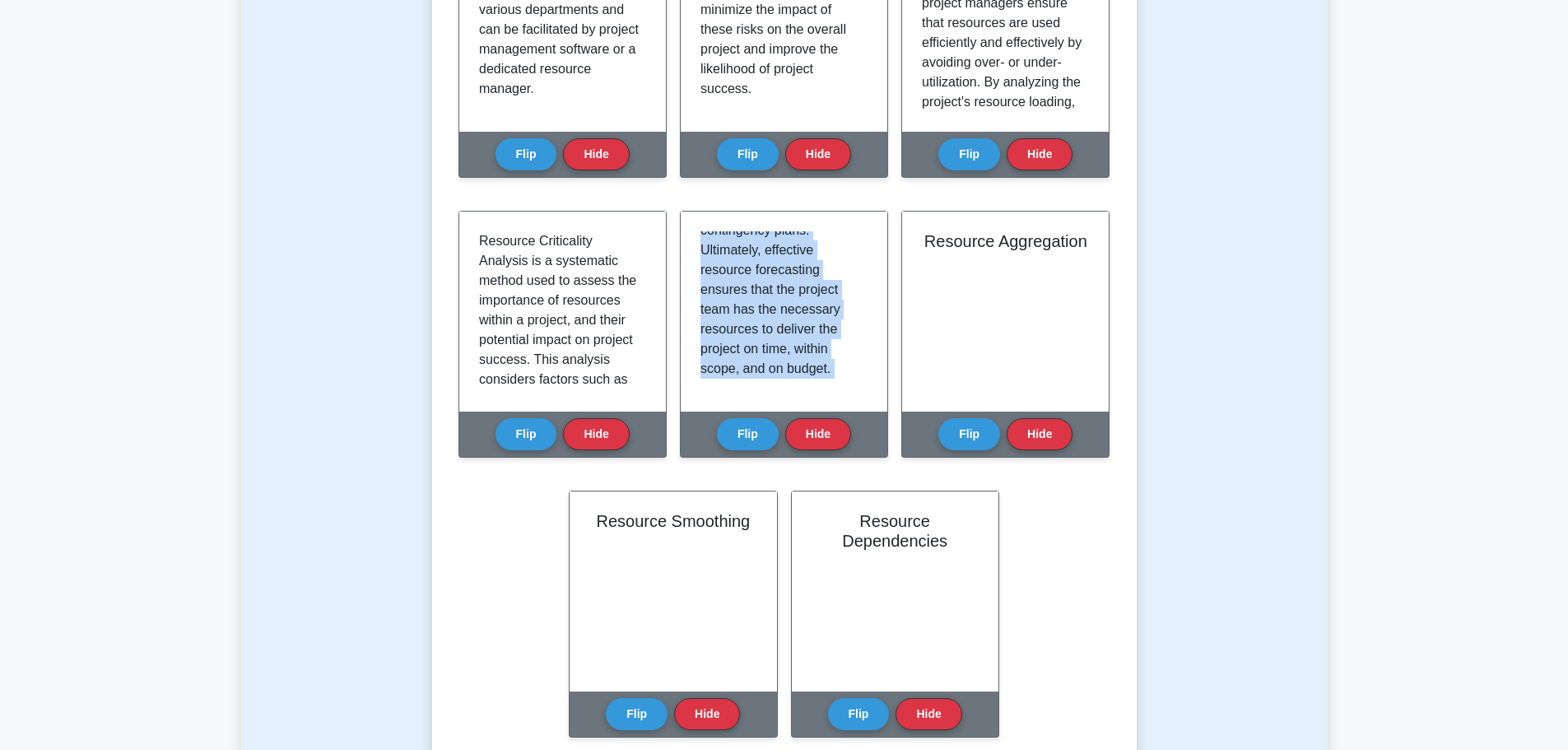
copy div "Resource forecasting is the process of estimating the quantity and type of reso…"
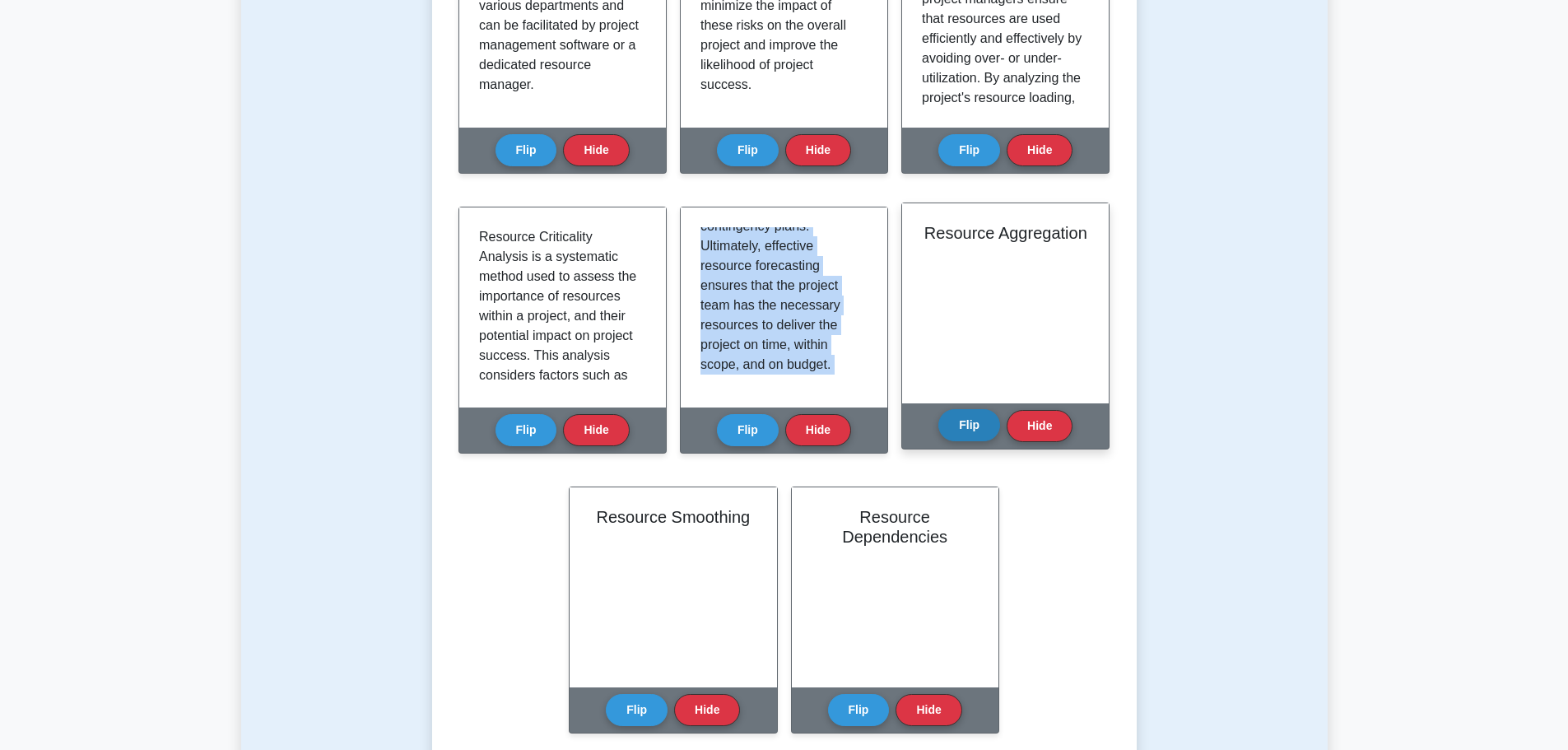
click at [970, 430] on button "Flip" at bounding box center [969, 425] width 61 height 32
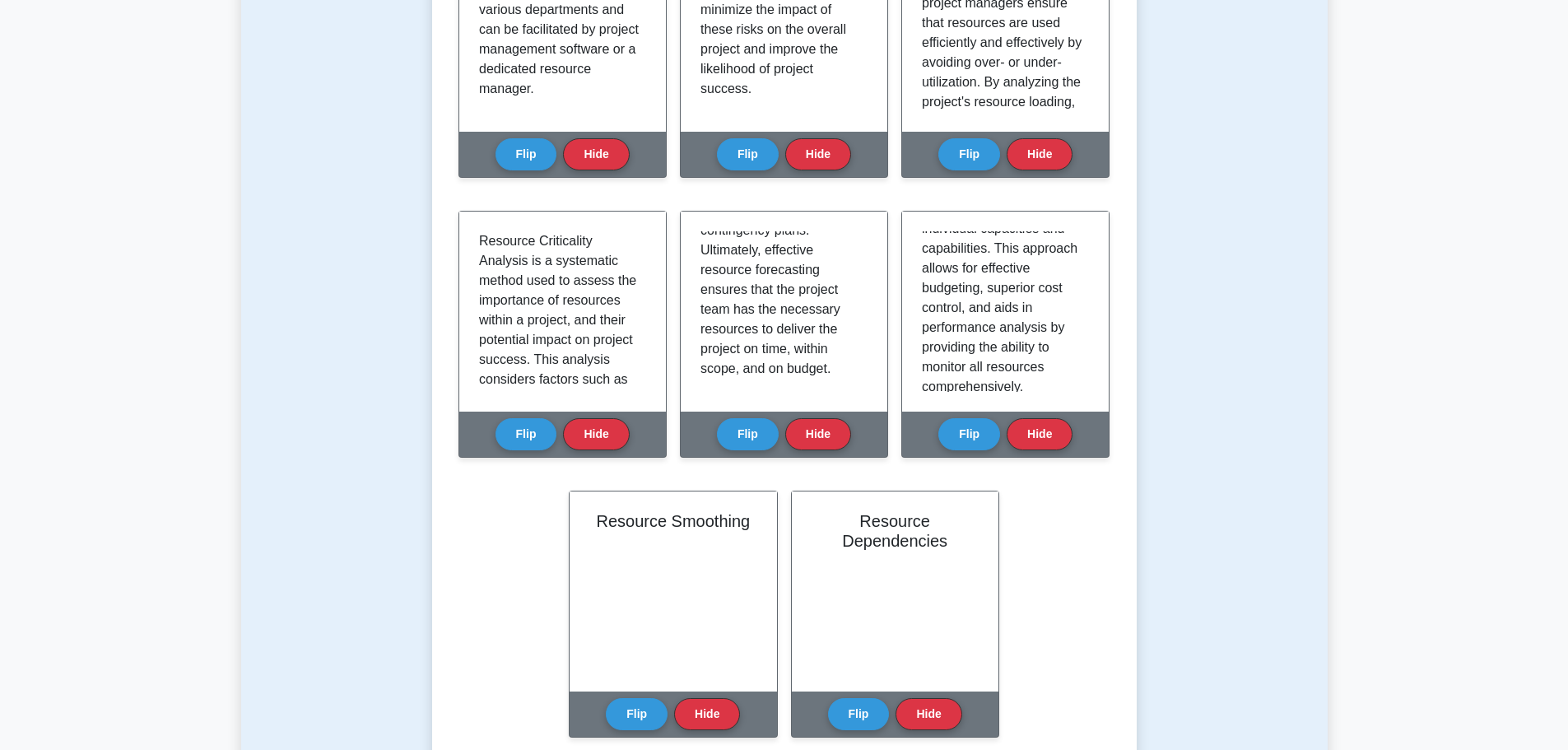
scroll to position [228, 0]
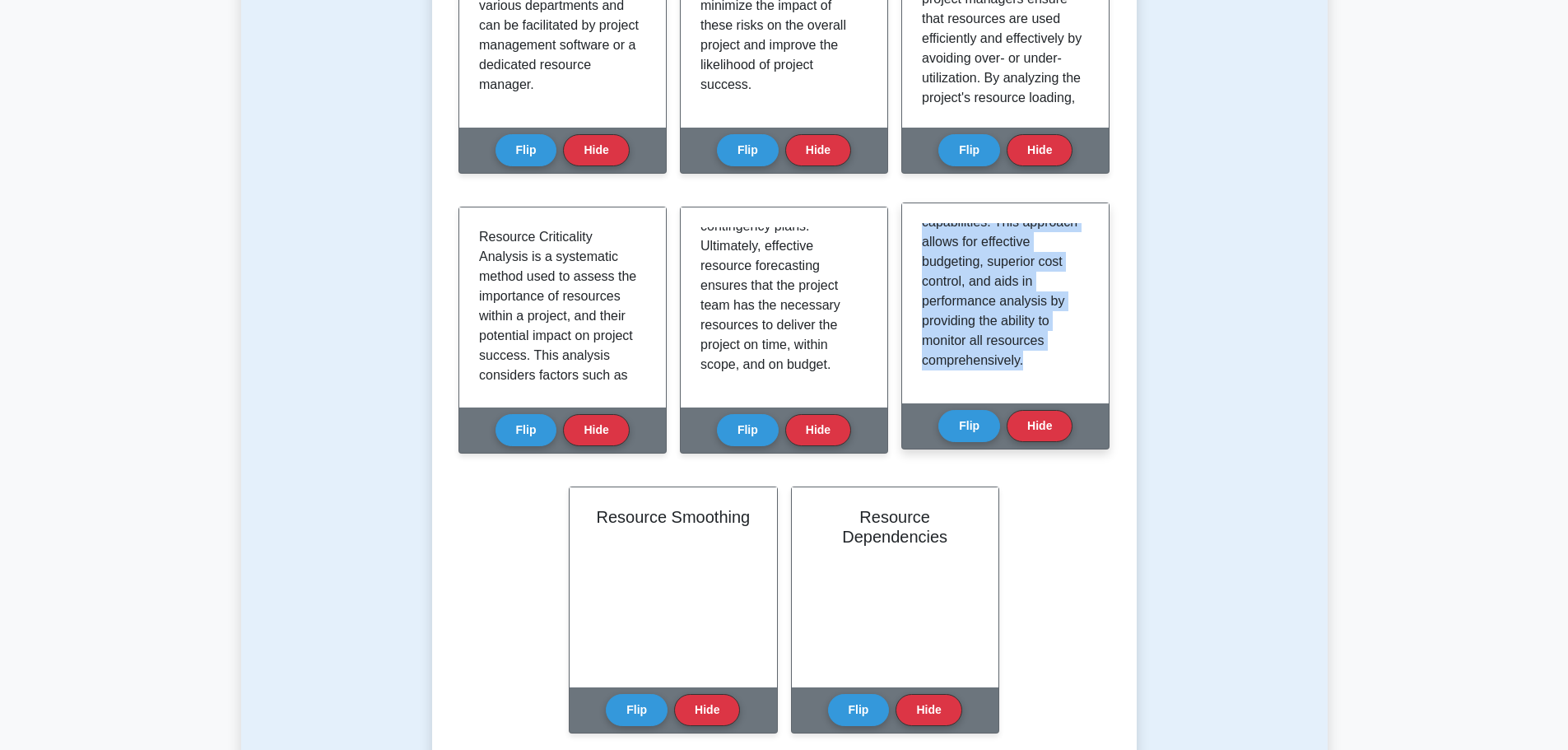
drag, startPoint x: 921, startPoint y: 229, endPoint x: 1034, endPoint y: 382, distance: 190.2
click at [1035, 382] on div "This refers to the compilation or collection of all resources assigned to execu…" at bounding box center [1006, 303] width 206 height 200
copy p "This refers to the compilation or collection of all resources assigned to execu…"
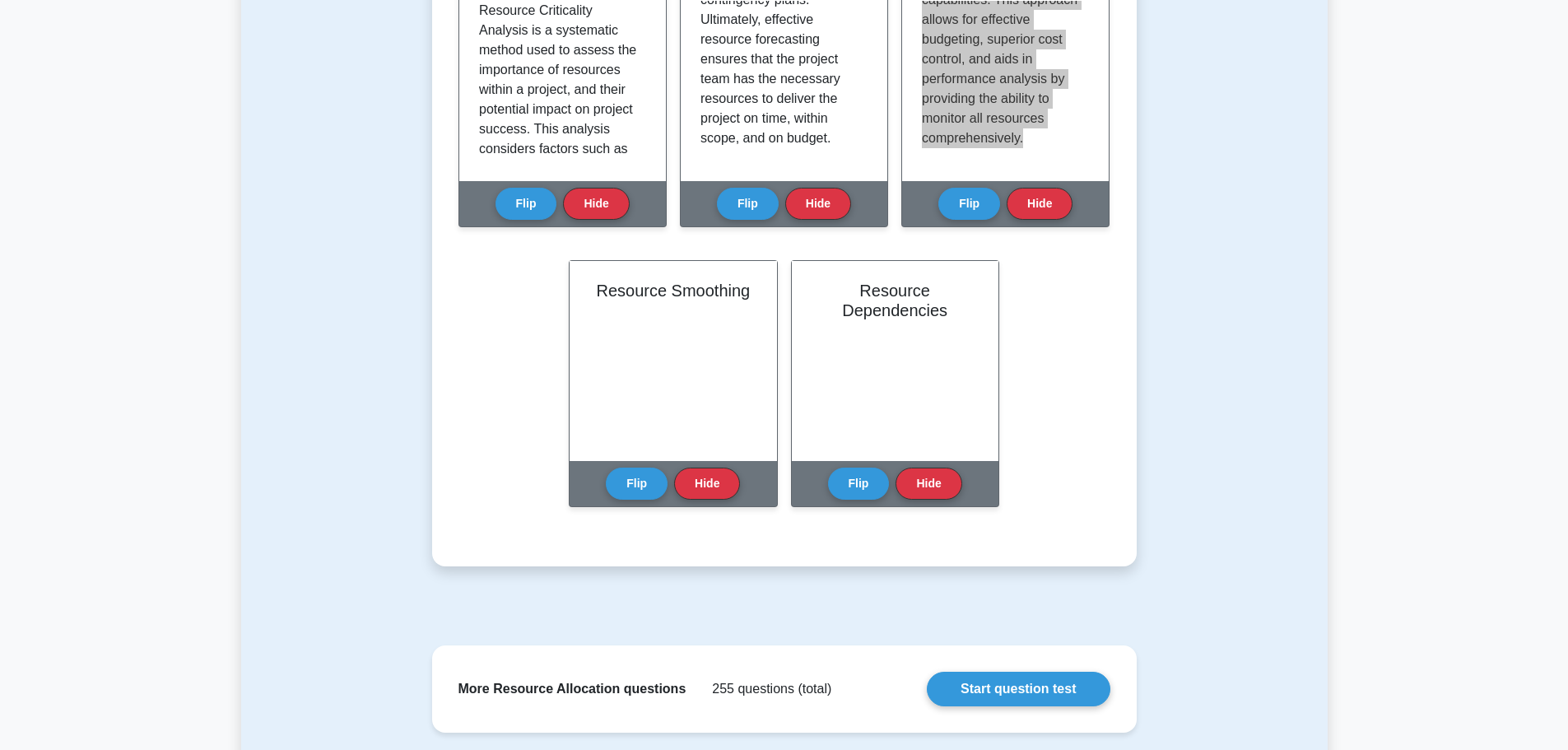
scroll to position [1262, 0]
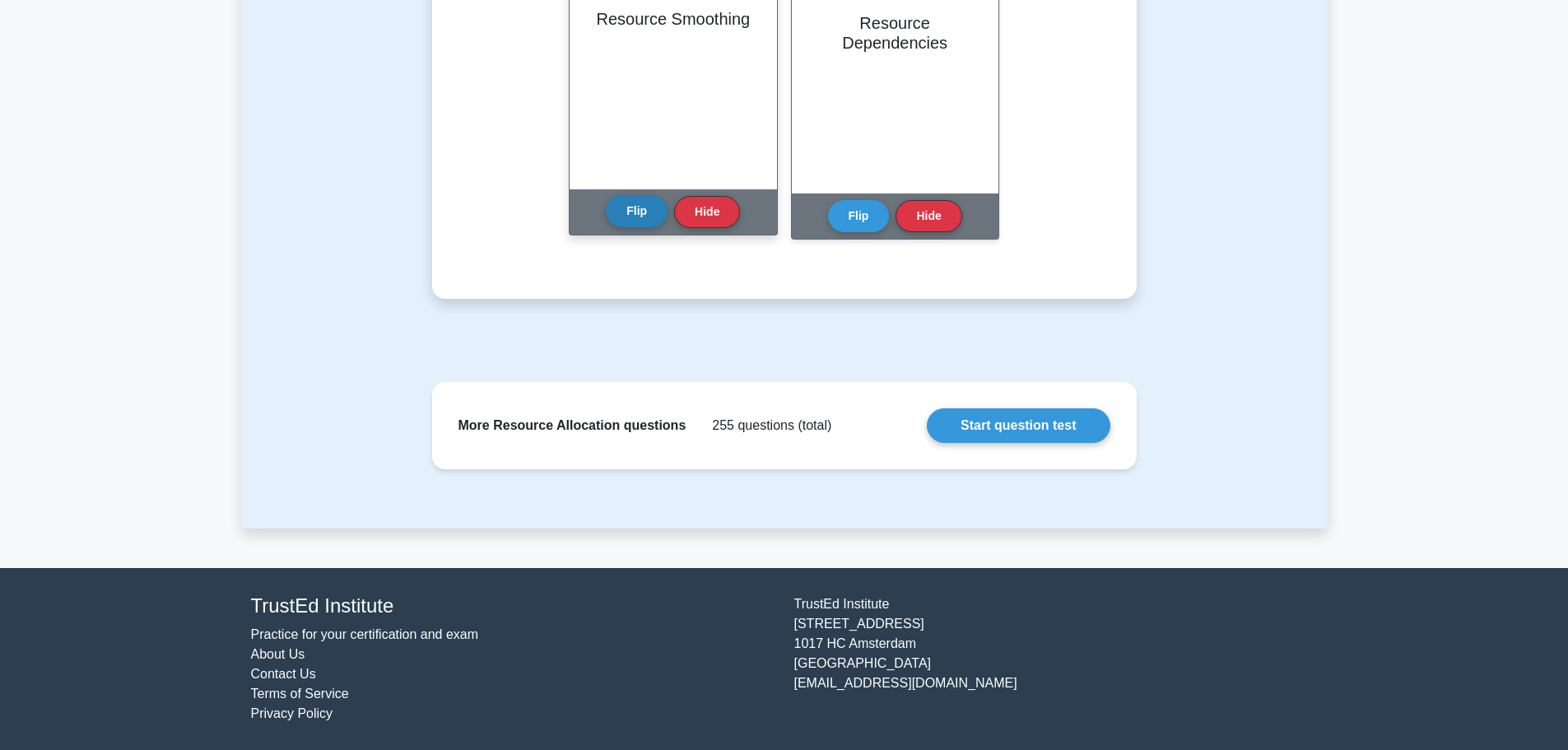
click at [647, 216] on button "Flip" at bounding box center [637, 211] width 61 height 32
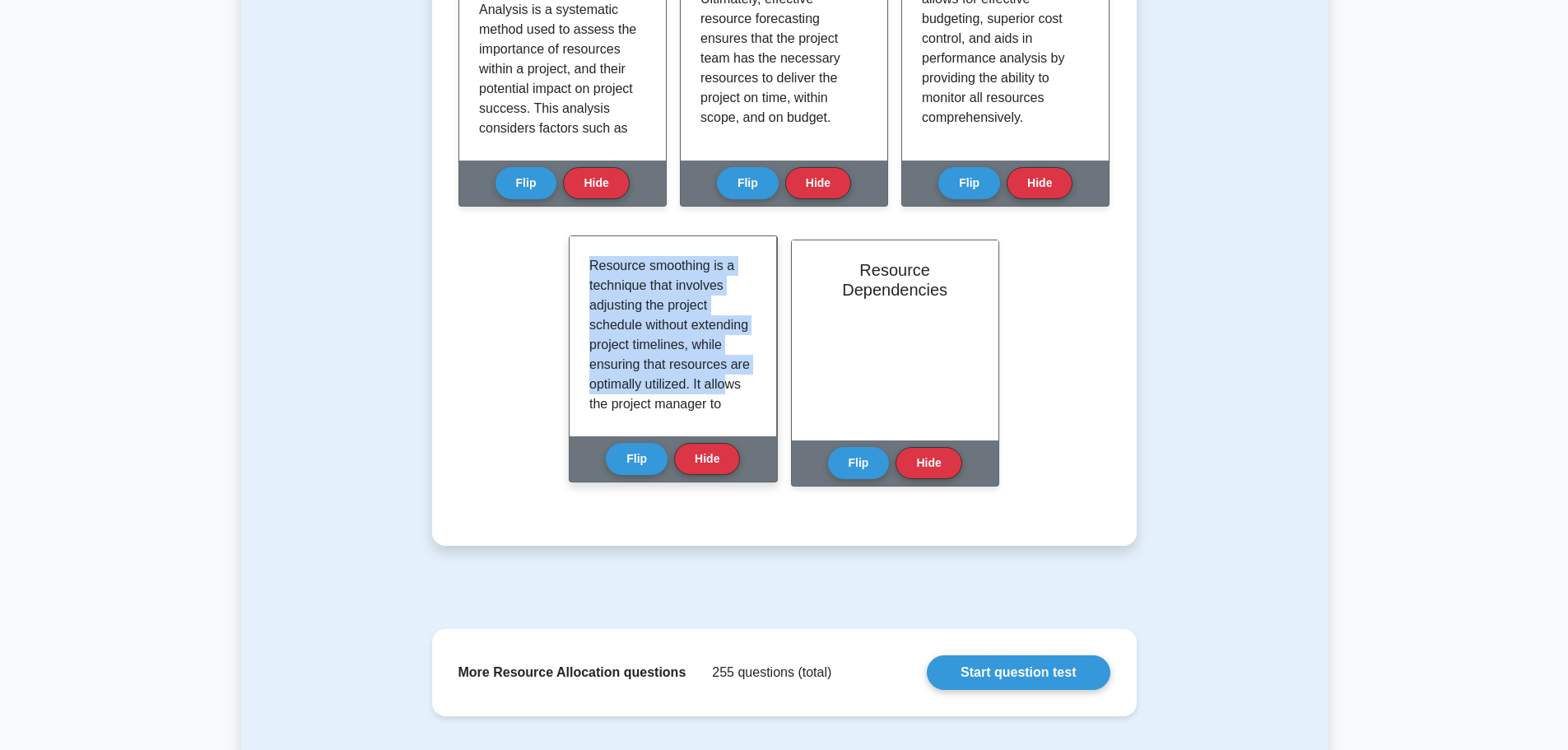
scroll to position [149, 0]
drag, startPoint x: 587, startPoint y: 262, endPoint x: 763, endPoint y: 460, distance: 264.9
click at [763, 460] on div "Resource Smoothing Resource smoothing is a technique that involves adjusting th…" at bounding box center [673, 359] width 208 height 247
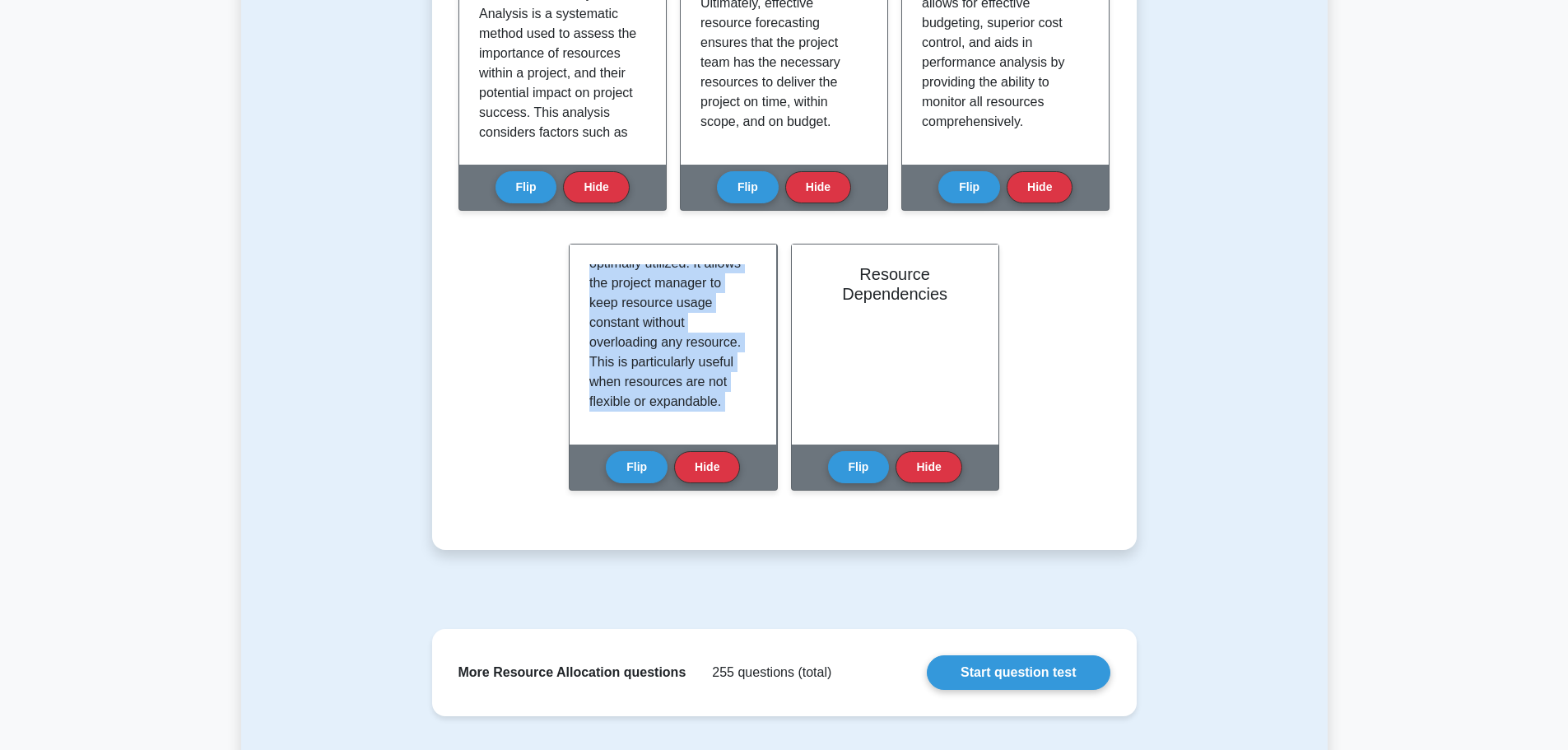
copy div "Resource smoothing is a technique that involves adjusting the project schedule …"
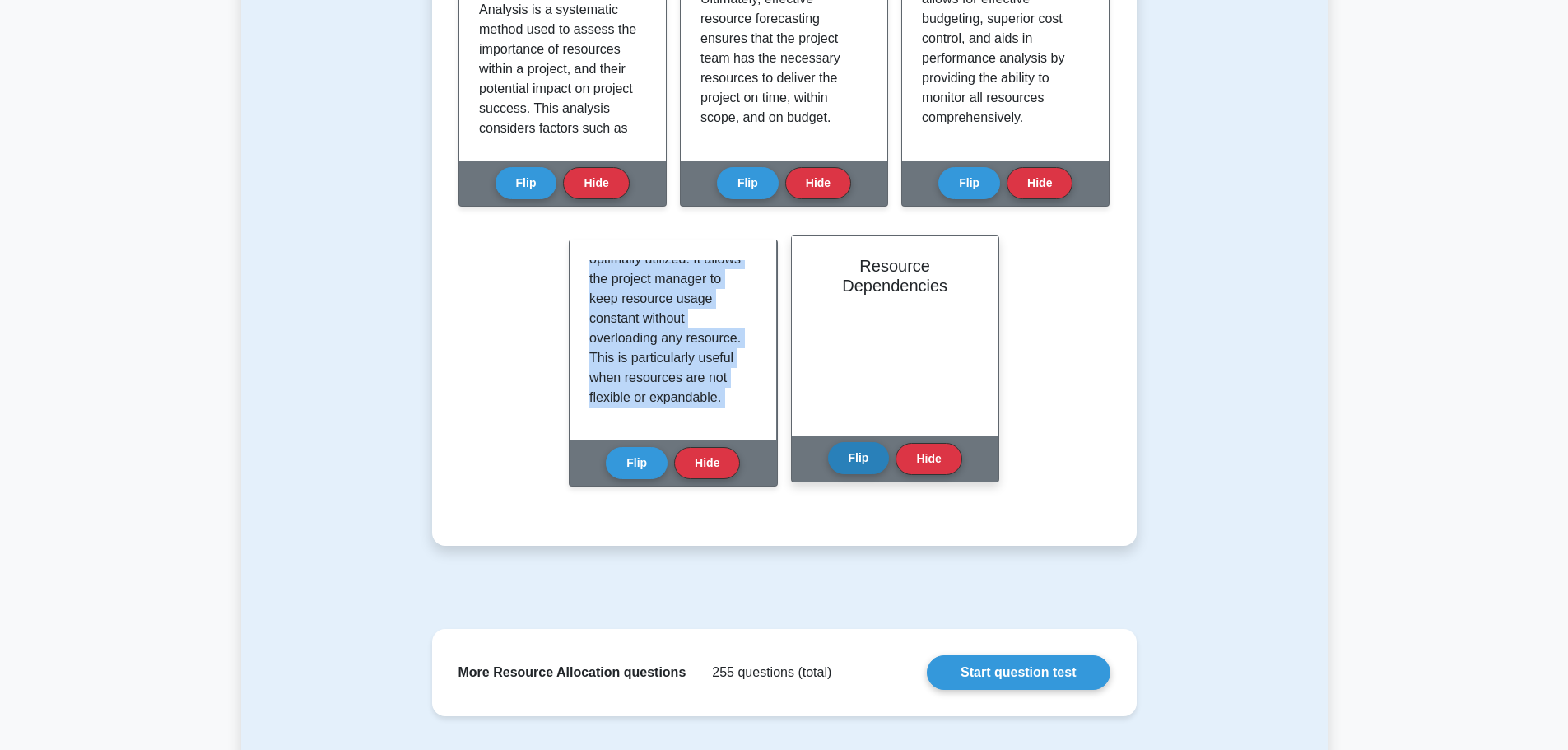
click at [864, 468] on button "Flip" at bounding box center [859, 459] width 61 height 32
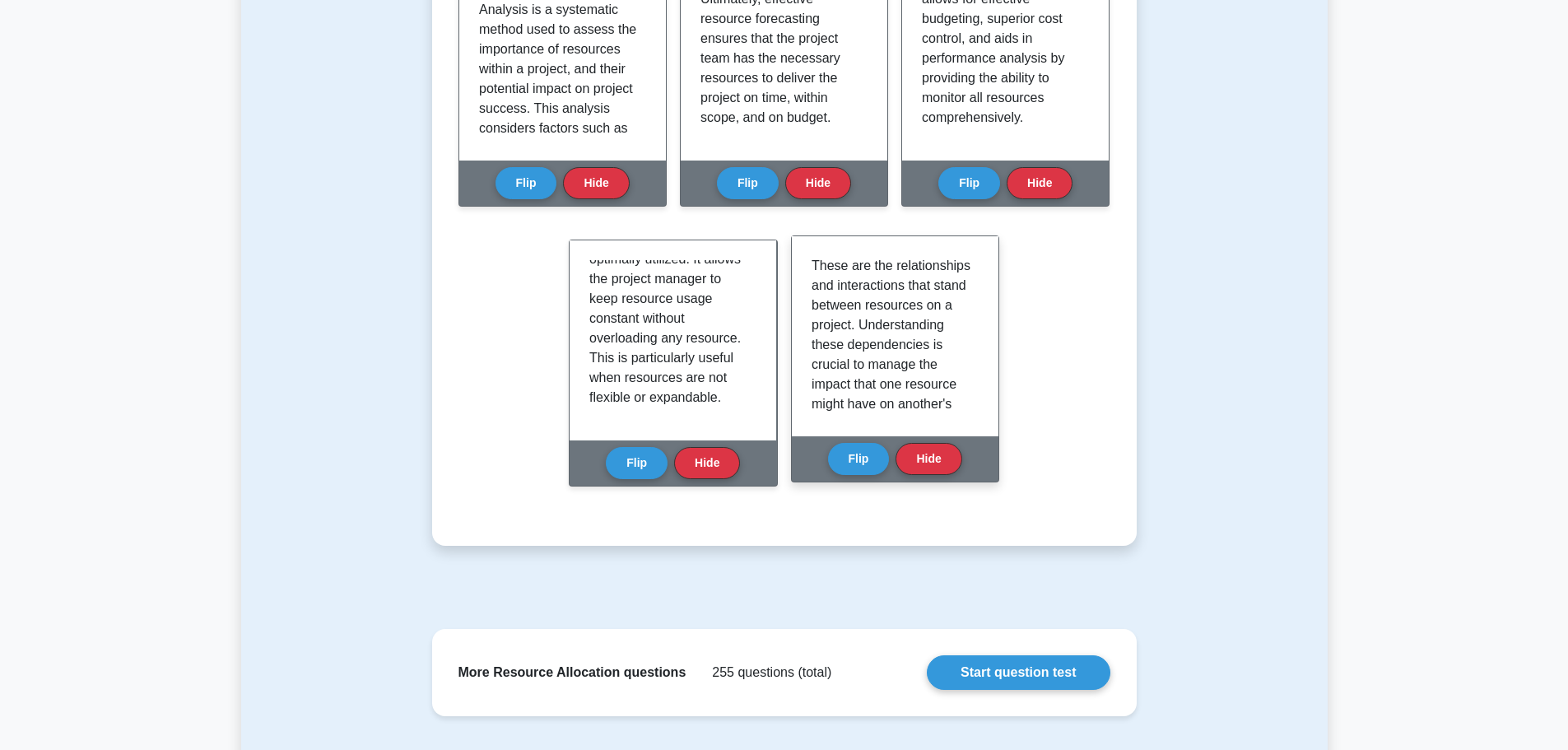
scroll to position [228, 0]
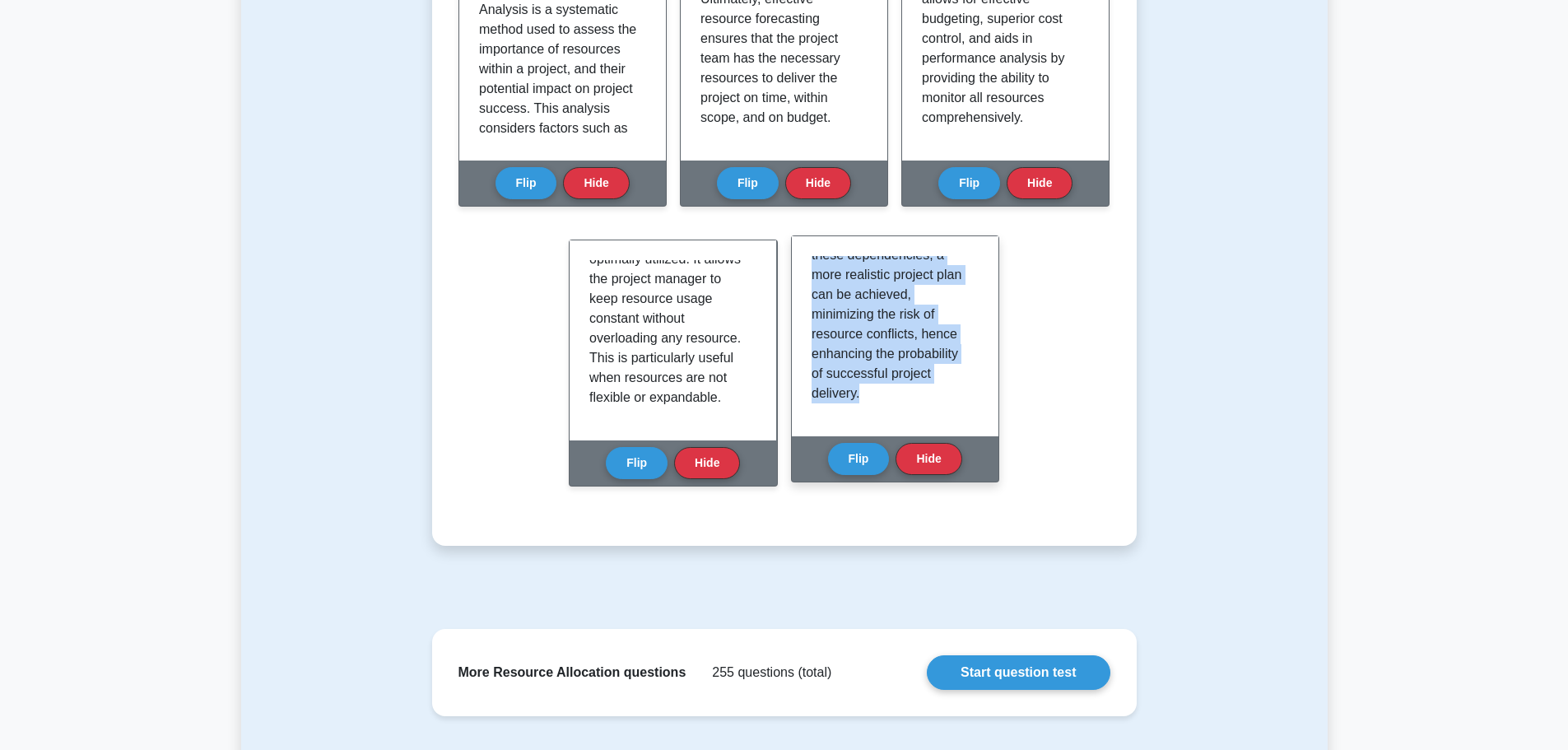
drag, startPoint x: 812, startPoint y: 261, endPoint x: 969, endPoint y: 405, distance: 213.0
click at [970, 405] on div "These are the relationships and interactions that stand between resources on a …" at bounding box center [895, 336] width 167 height 160
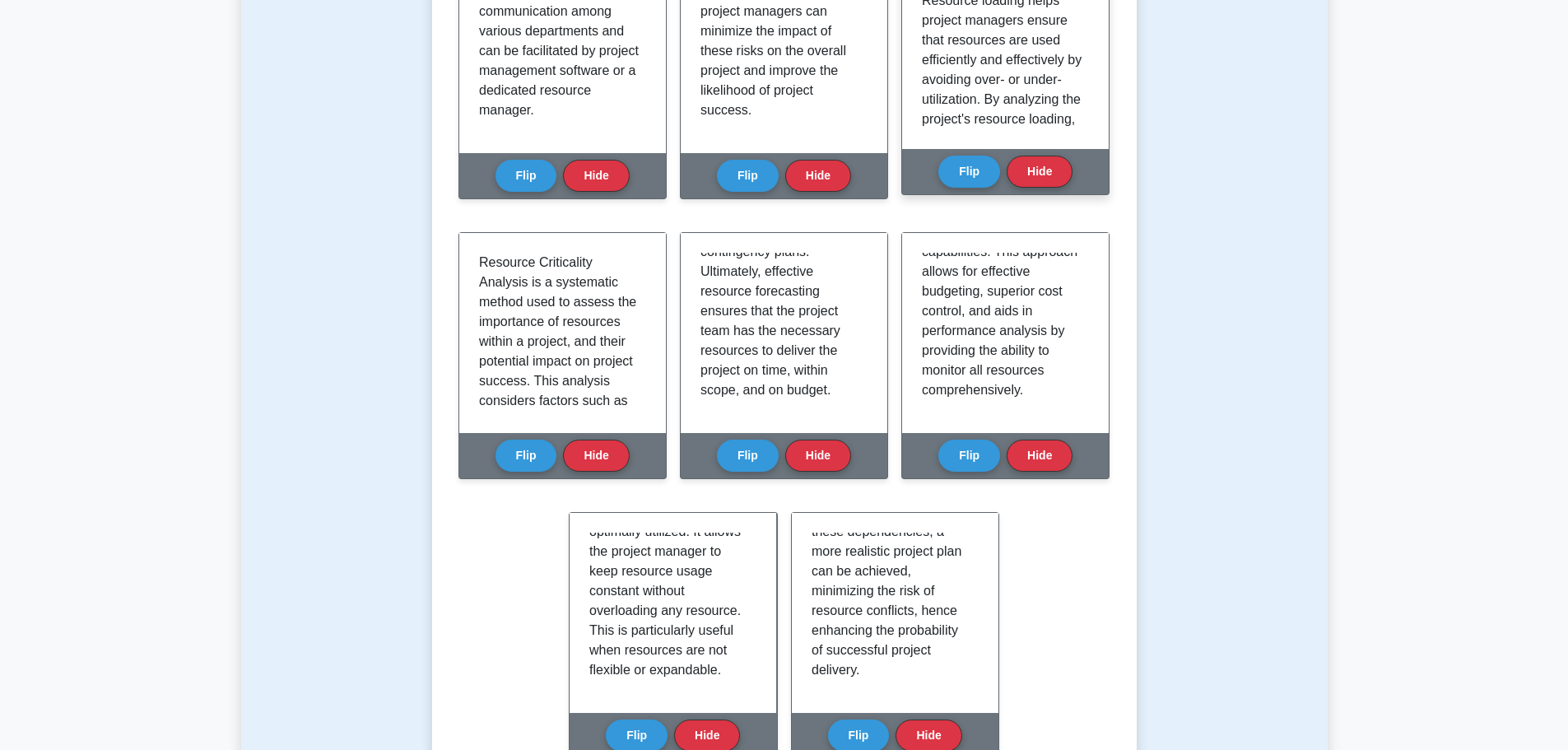
scroll to position [906, 0]
